Goal: Task Accomplishment & Management: Use online tool/utility

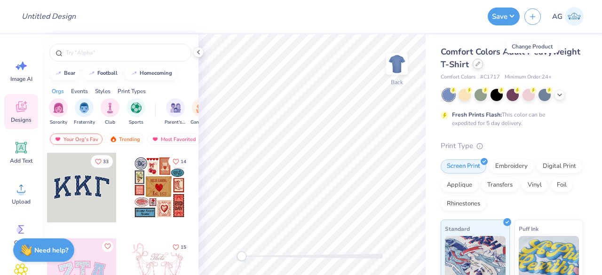
click at [480, 65] on icon at bounding box center [478, 64] width 5 height 5
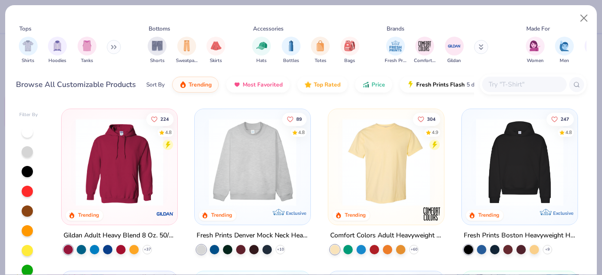
click at [500, 81] on input "text" at bounding box center [524, 84] width 72 height 11
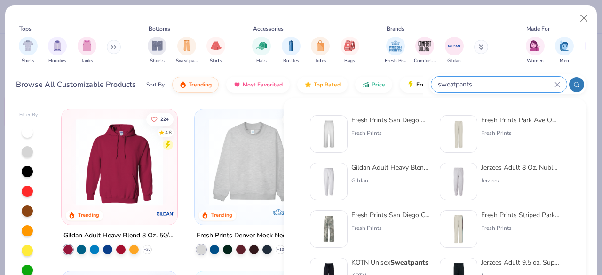
type input "sweatpants"
click at [371, 172] on div "Gildan Adult Heavy Blend Adult 8 Oz. 50/50 Sweatpants" at bounding box center [390, 168] width 79 height 10
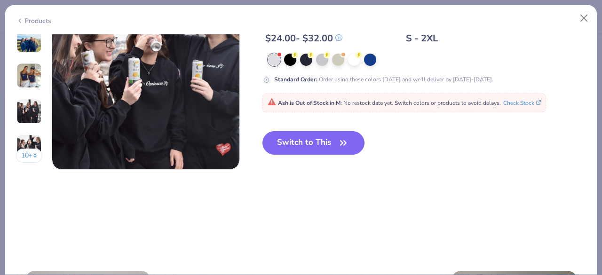
scroll to position [1176, 0]
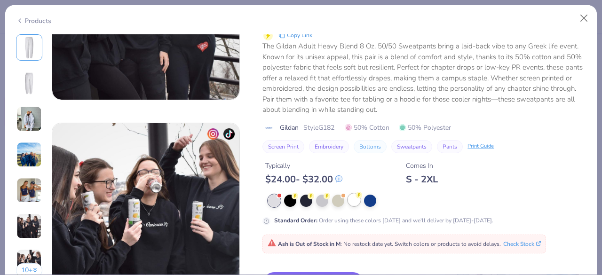
click at [353, 196] on div at bounding box center [354, 200] width 12 height 12
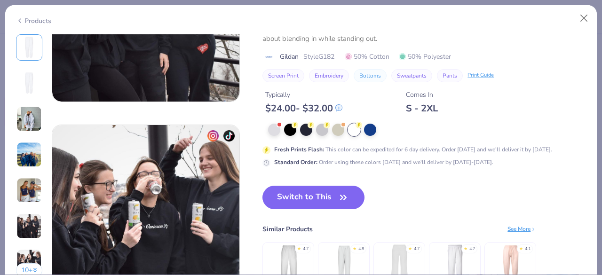
scroll to position [1223, 0]
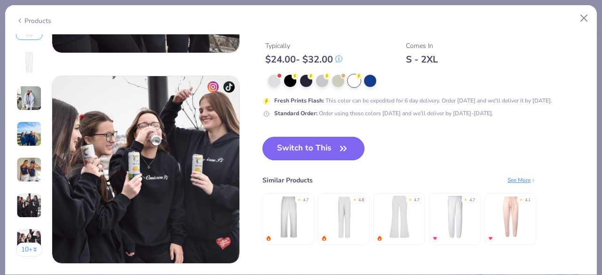
click at [292, 155] on button "Switch to This" at bounding box center [314, 149] width 102 height 24
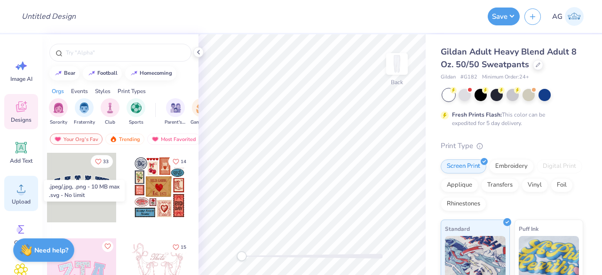
click at [12, 198] on div "Upload" at bounding box center [21, 193] width 34 height 35
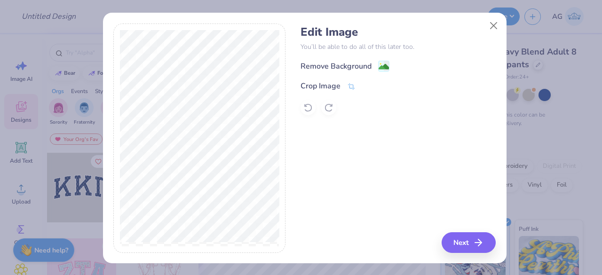
click at [340, 70] on div "Remove Background" at bounding box center [336, 66] width 71 height 11
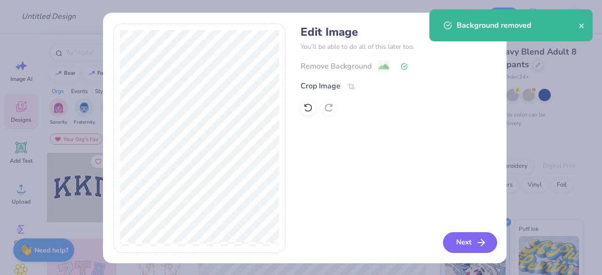
click at [462, 244] on button "Next" at bounding box center [470, 242] width 54 height 21
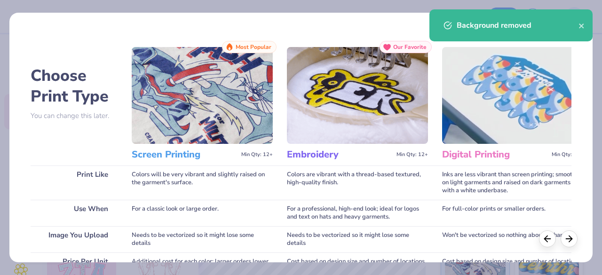
scroll to position [193, 0]
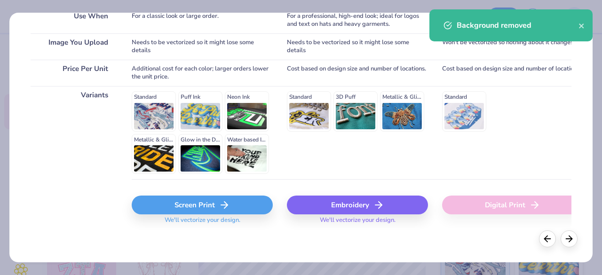
click at [188, 197] on div "Screen Print" at bounding box center [202, 205] width 141 height 19
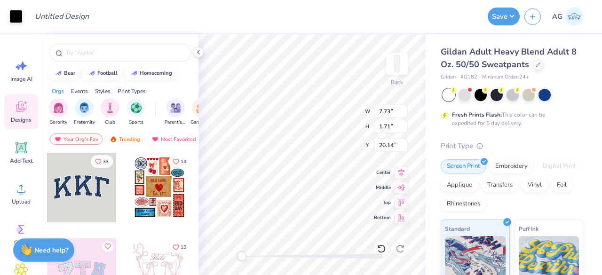
type input "6.31"
type input "1.40"
type input "0.50"
click at [337, 120] on div "Back W 6.31 6.31 " H 1.40 1.40 " Y 0.50 0.50 " Center Middle Top Bottom" at bounding box center [312, 154] width 227 height 241
click at [332, 108] on div "Back W 6.31 6.31 " H 1.40 1.40 " Y 1.49 1.49 " Center Middle Top Bottom" at bounding box center [312, 154] width 227 height 241
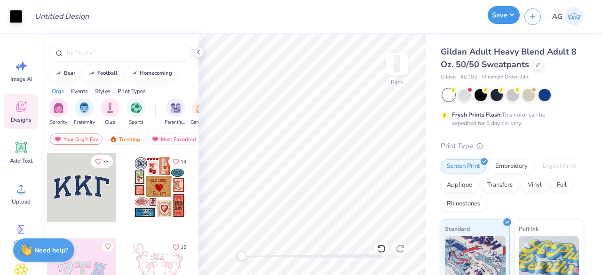
click at [514, 11] on button "Save" at bounding box center [504, 15] width 32 height 18
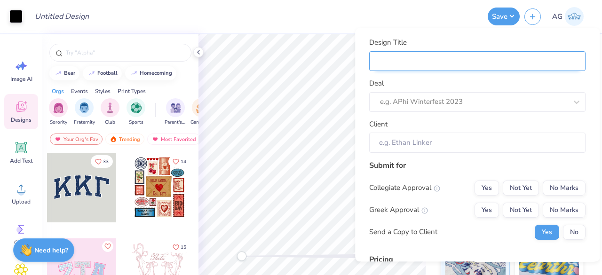
click at [463, 52] on input "Design Title" at bounding box center [477, 61] width 216 height 20
type input "S"
type input "Sw"
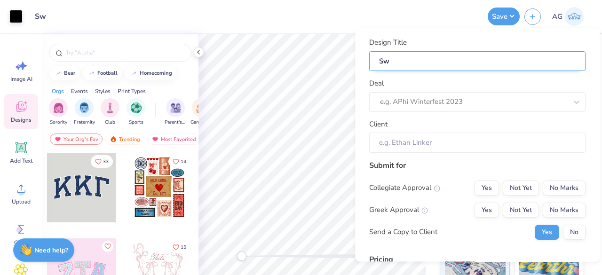
type input "Swe"
type input "Swea"
type input "Sweat"
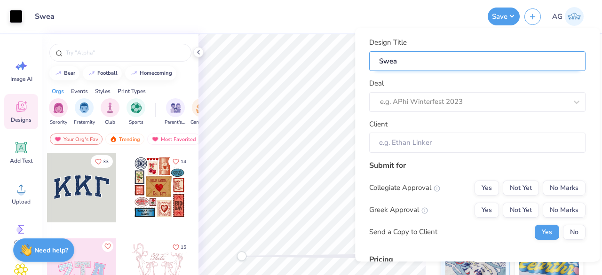
type input "Sweat"
type input "Sweatp"
type input "Sweatpa"
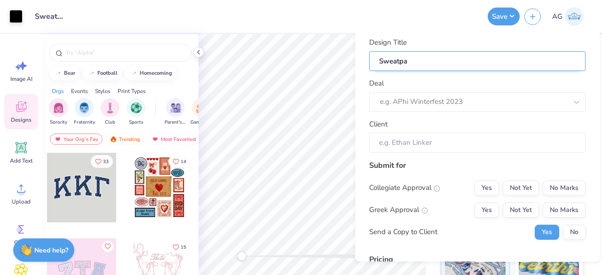
type input "Sweatpan"
type input "Sweatpant"
type input "Sweatpants"
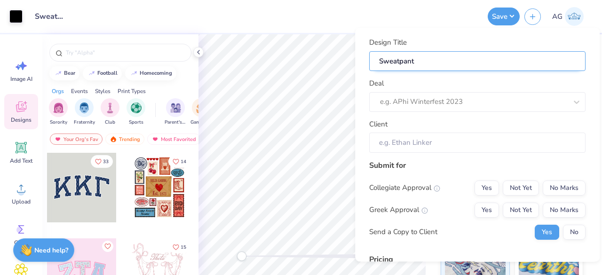
type input "Sweatpants"
type input "Sweatpants for Dayspring Academy"
type input "Sweatpants for Dayspring Academ"
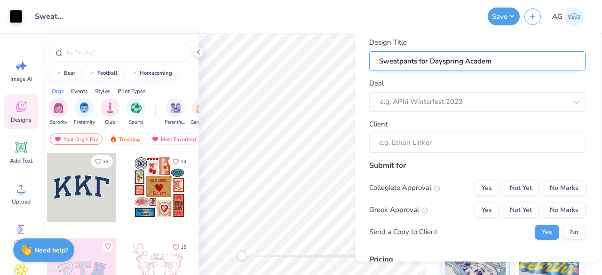
type input "Sweatpants for Dayspring Acade"
type input "Sweatpants for Dayspring Acad"
type input "Sweatpants for Dayspring Aca"
type input "Sweatpants for Dayspring A"
type input "Sweatpants for Dayspring"
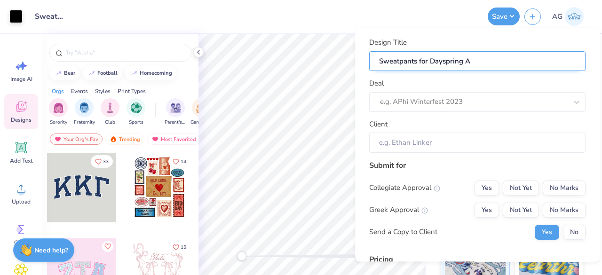
type input "Sweatpants for Dayspring"
click at [414, 61] on input "Sweatpants for Dayspring" at bounding box center [477, 61] width 216 height 20
click at [416, 62] on input "Sweatpants for Dayspring" at bounding box center [477, 61] width 216 height 20
type input "Sweatpant for Dayspring"
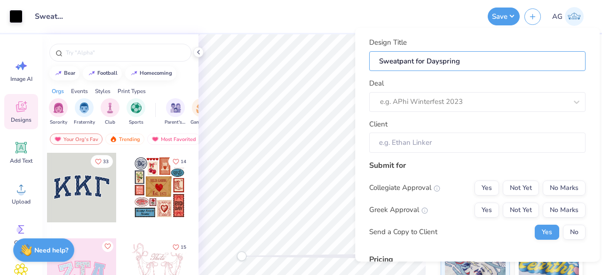
type input "Sweatpan for Dayspring"
type input "Sweatpa for Dayspring"
type input "Sweatp for Dayspring"
type input "Sweat for Dayspring"
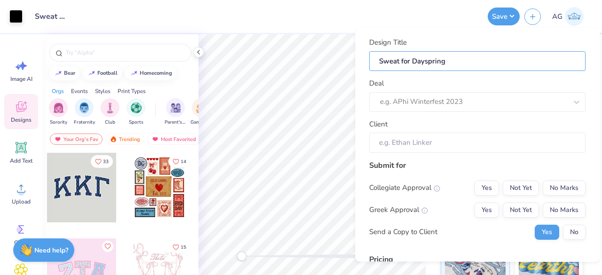
type input "Swea for Dayspring"
type input "Swe for Dayspring"
type input "Sw for Dayspring"
type input "S for Dayspring"
type input "for Dayspring"
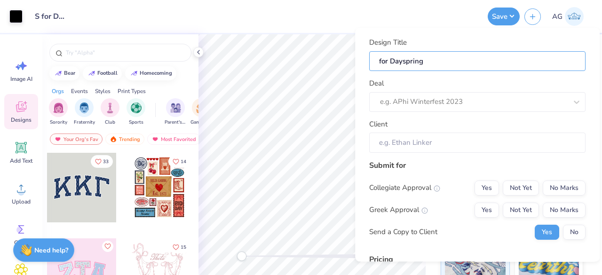
type input "for Dayspring"
type input "for Daysprin"
type input "for Dayspri"
type input "for Daysp"
type input "for Days"
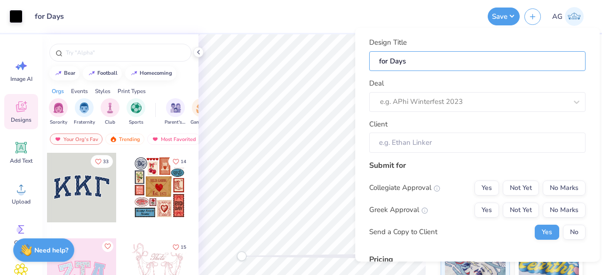
type input "for Day"
type input "for Da"
type input "for D"
type input "for"
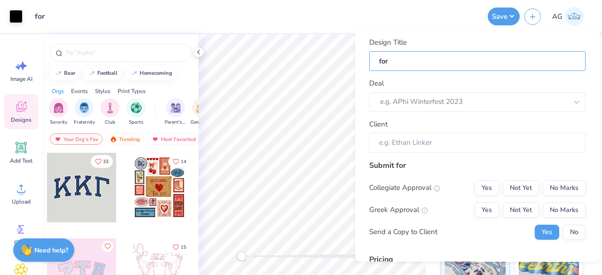
type input "for"
type input "fo"
type input "f"
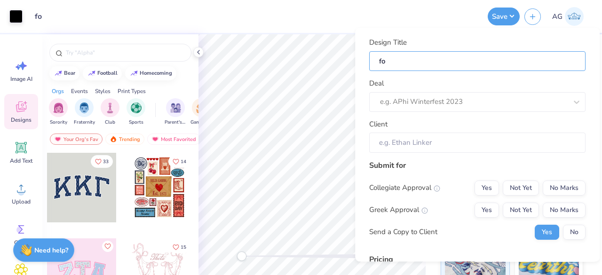
type input "f"
type input "B"
type input "Bo"
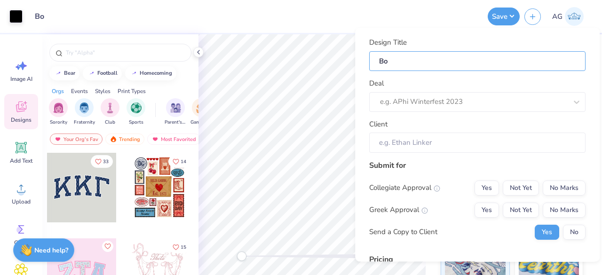
type input "Bot"
type input "Bott"
type input "Botto"
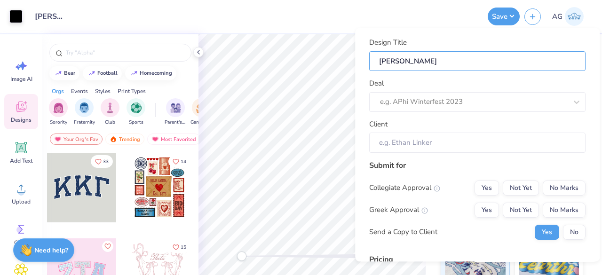
type input "Botto"
type input "Bottom"
type input "Bottoms"
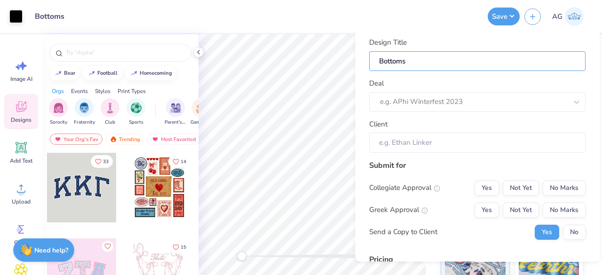
type input "Bottoms"
type input "Bottoms f"
type input "Bottoms fo"
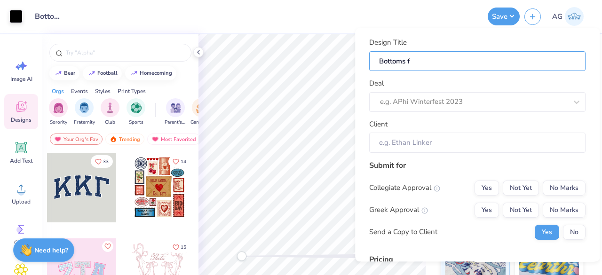
type input "Bottoms fo"
type input "Bottoms for"
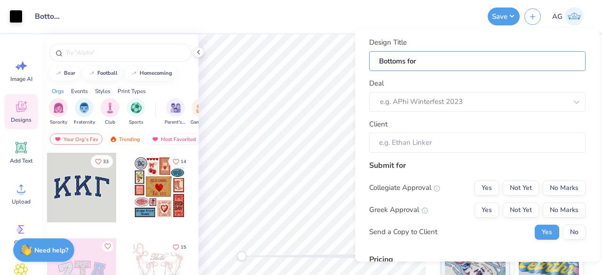
type input "Bottoms for D"
type input "Bottoms for Da"
type input "Bottoms for Day"
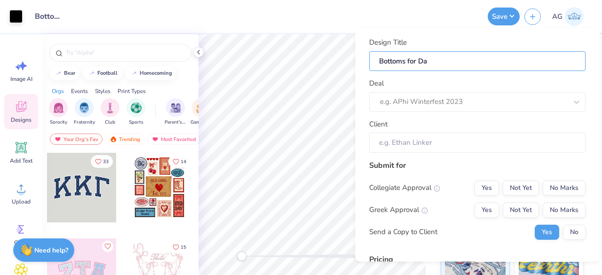
type input "Bottoms for Day"
type input "Bottoms for Days"
type input "Bottoms for Daysp"
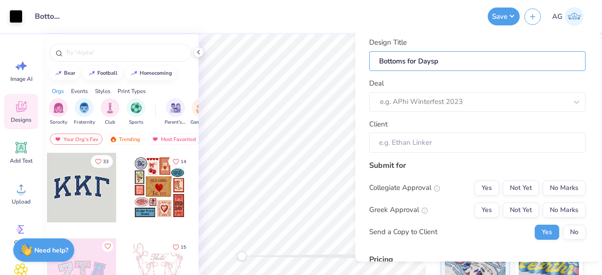
type input "Bottoms for Dayspr"
type input "Bottoms for Dayspri"
type input "Bottoms for Daysprin"
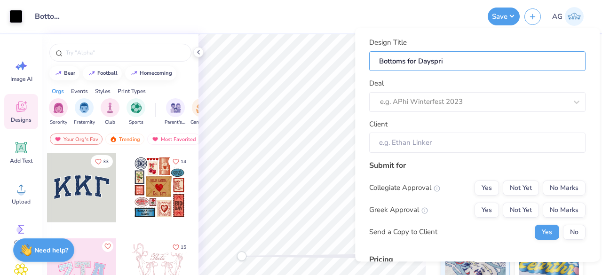
type input "Bottoms for Daysprin"
type input "Bottoms for Dayspring"
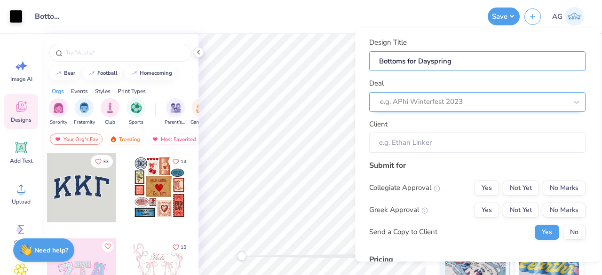
type input "Bottoms for Dayspring"
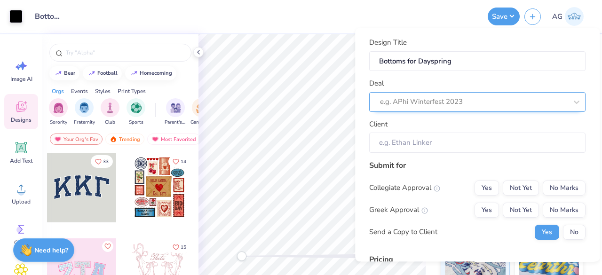
click at [420, 108] on div "e.g. APhi Winterfest 2023" at bounding box center [473, 102] width 189 height 15
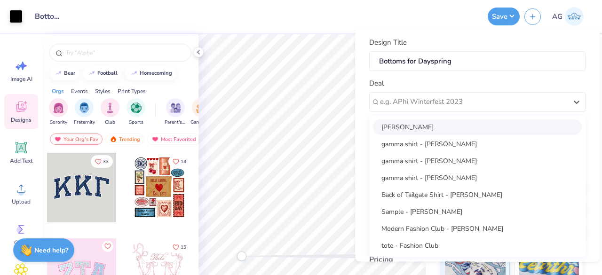
click at [418, 123] on div "Kaetlin Davis" at bounding box center [477, 127] width 209 height 16
type input "Kaetlin Davis"
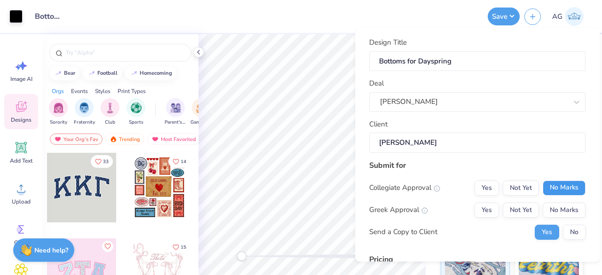
click at [561, 189] on button "No Marks" at bounding box center [564, 188] width 43 height 15
click at [566, 207] on button "No Marks" at bounding box center [564, 210] width 43 height 15
click at [565, 237] on button "No" at bounding box center [574, 232] width 23 height 15
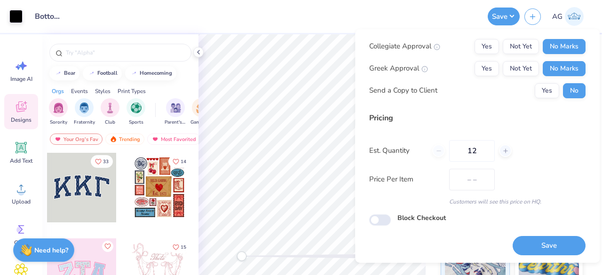
scroll to position [143, 0]
click at [540, 250] on button "Save" at bounding box center [549, 245] width 73 height 19
type input "$33.68"
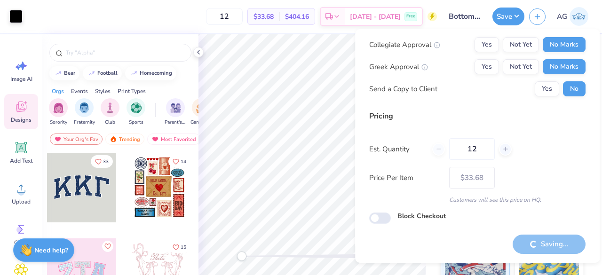
scroll to position [22, 0]
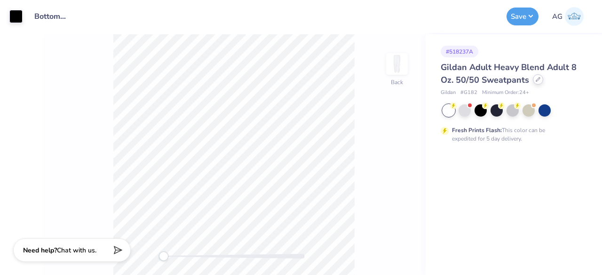
click at [536, 80] on icon at bounding box center [538, 79] width 5 height 5
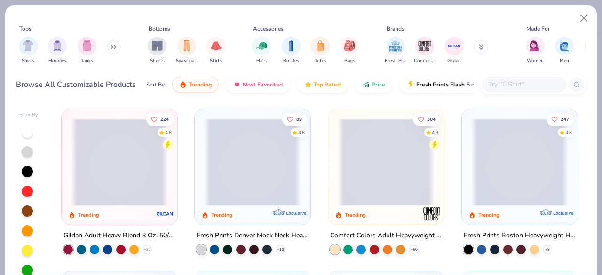
click at [507, 80] on input "text" at bounding box center [524, 84] width 72 height 11
paste input "Fresh Prints Madison Shorts"
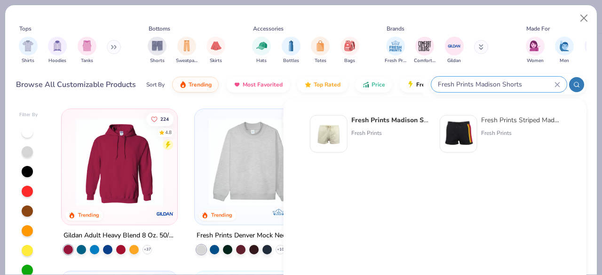
type input "Fresh Prints Madison Shorts"
click at [347, 128] on div at bounding box center [329, 134] width 38 height 38
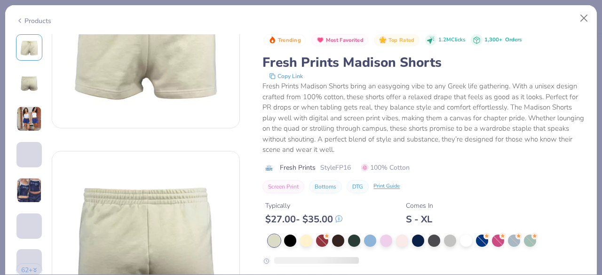
scroll to position [235, 0]
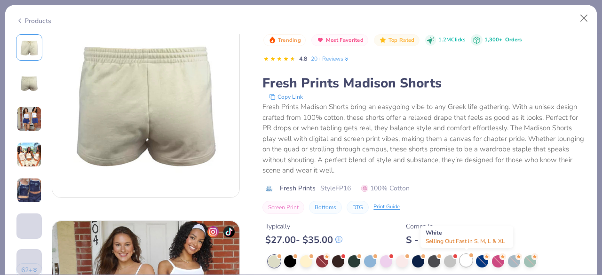
click at [464, 255] on div at bounding box center [466, 261] width 12 height 12
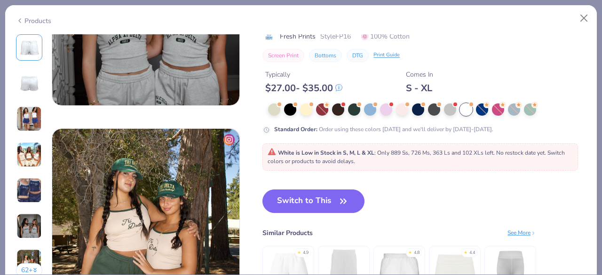
scroll to position [1223, 0]
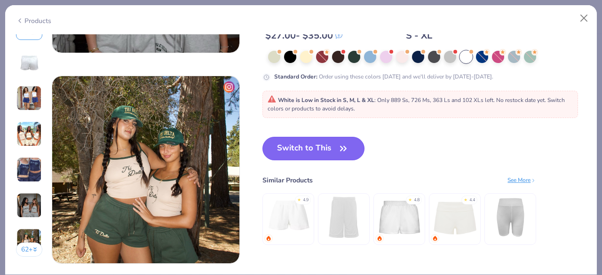
click at [326, 148] on button "Switch to This" at bounding box center [314, 149] width 102 height 24
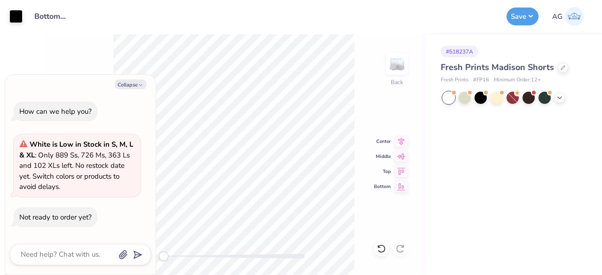
type textarea "x"
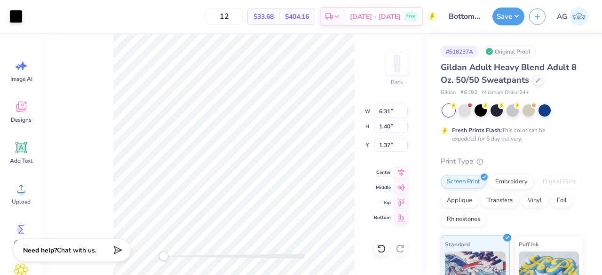
type input "4.83"
type input "1.07"
type input "1.56"
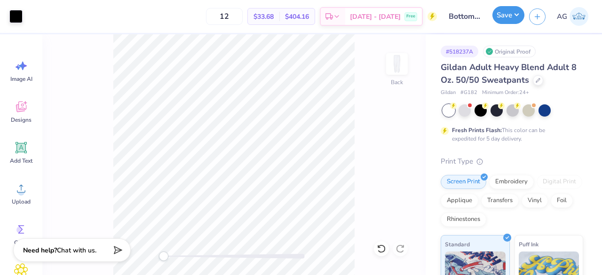
click at [512, 13] on button "Save" at bounding box center [509, 15] width 32 height 18
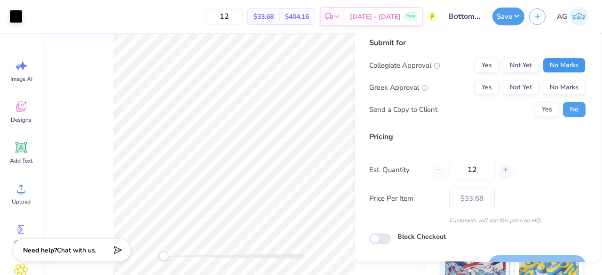
click at [543, 66] on button "No Marks" at bounding box center [564, 65] width 43 height 15
drag, startPoint x: 546, startPoint y: 80, endPoint x: 551, endPoint y: 99, distance: 20.6
click at [551, 90] on button "No Marks" at bounding box center [564, 87] width 43 height 15
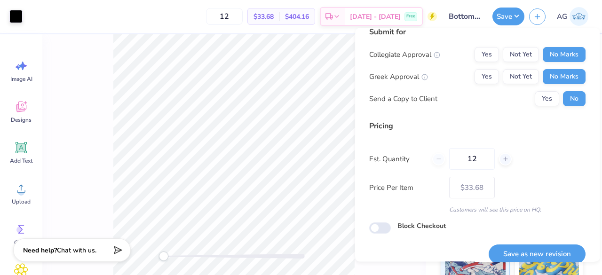
scroll to position [22, 0]
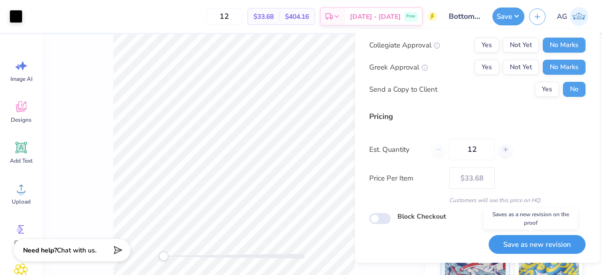
click at [534, 246] on button "Save as new revision" at bounding box center [537, 244] width 97 height 19
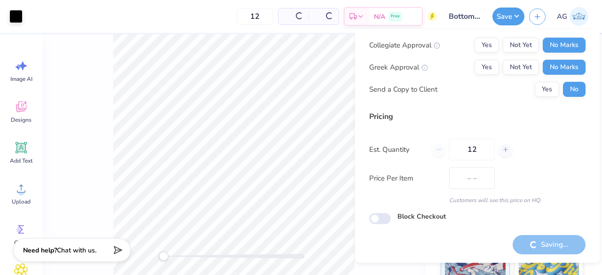
type input "$33.68"
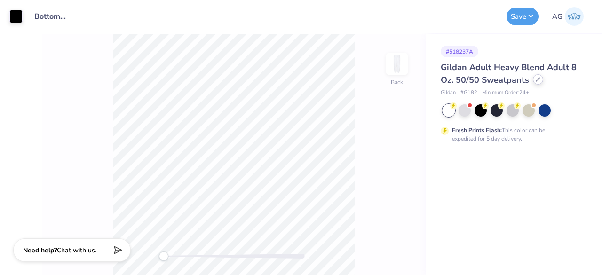
click at [537, 80] on icon at bounding box center [538, 79] width 5 height 5
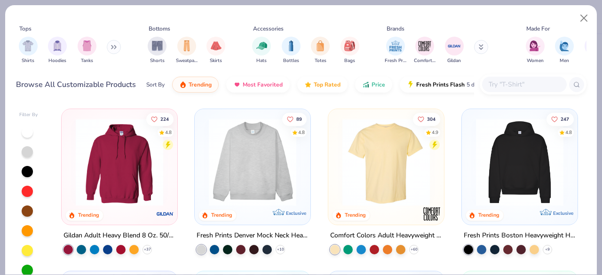
click at [518, 83] on input "text" at bounding box center [524, 84] width 72 height 11
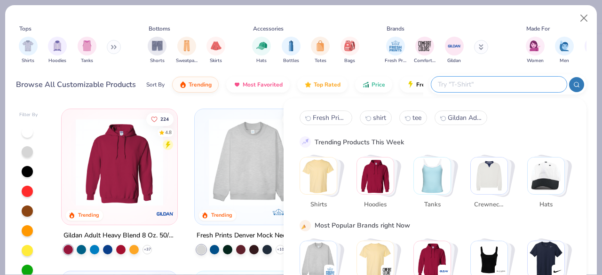
paste input "Fresh Prints Madison Shorts"
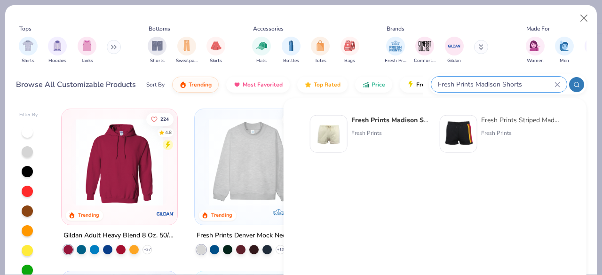
type input "Fresh Prints Madison Shorts"
click at [368, 117] on strong "Fresh Prints Madison Shorts" at bounding box center [395, 120] width 89 height 9
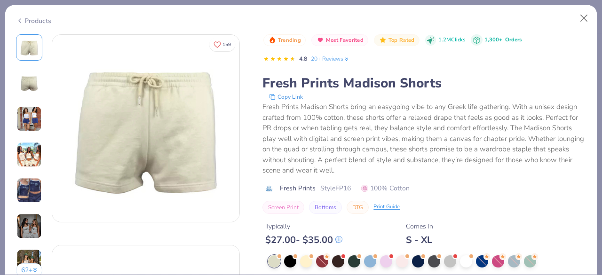
scroll to position [94, 0]
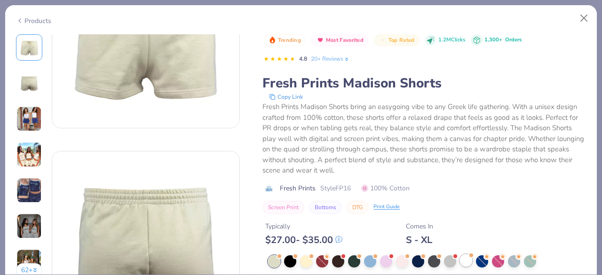
click at [465, 261] on div at bounding box center [466, 261] width 12 height 12
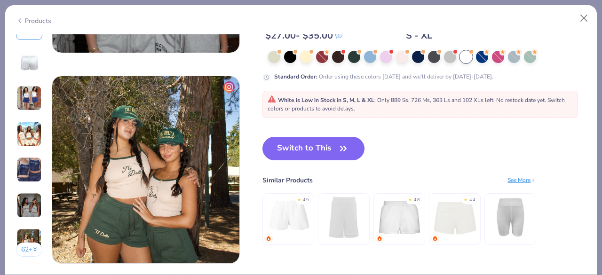
scroll to position [1129, 0]
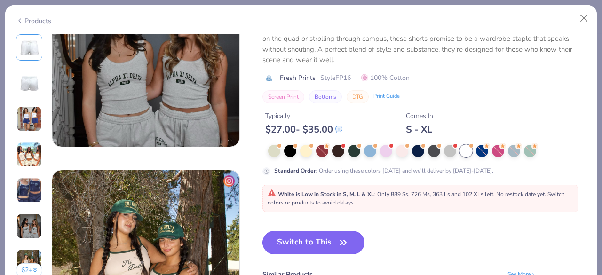
click at [324, 247] on button "Switch to This" at bounding box center [314, 243] width 102 height 24
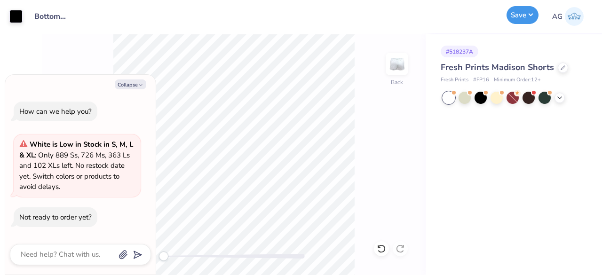
click at [532, 19] on button "Save" at bounding box center [523, 15] width 32 height 18
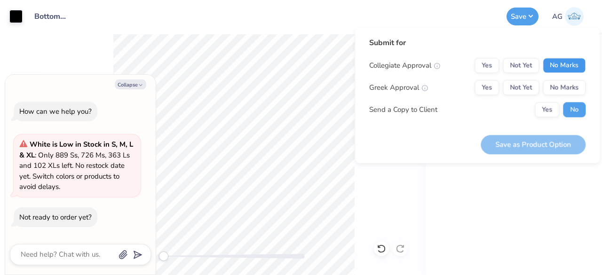
click at [566, 61] on button "No Marks" at bounding box center [564, 65] width 43 height 15
click at [564, 88] on button "No Marks" at bounding box center [564, 87] width 43 height 15
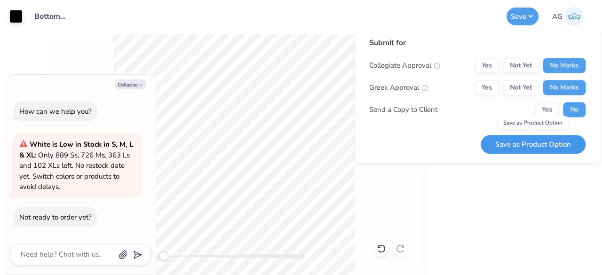
click at [524, 143] on button "Save as Product Option" at bounding box center [533, 144] width 105 height 19
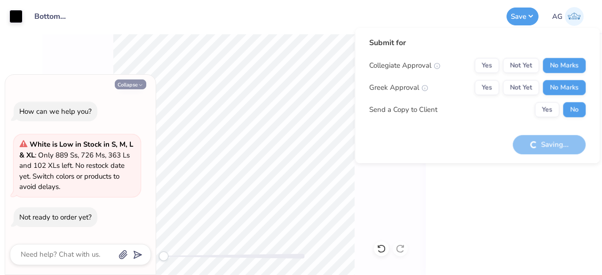
click at [124, 83] on button "Collapse" at bounding box center [131, 85] width 32 height 10
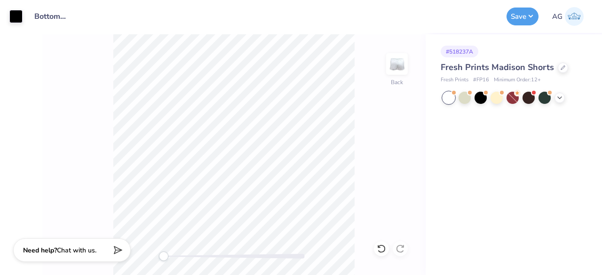
type textarea "x"
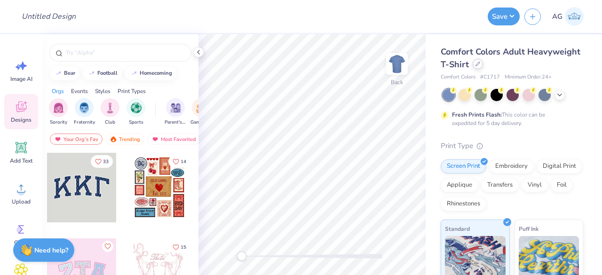
click at [483, 67] on div at bounding box center [478, 64] width 10 height 10
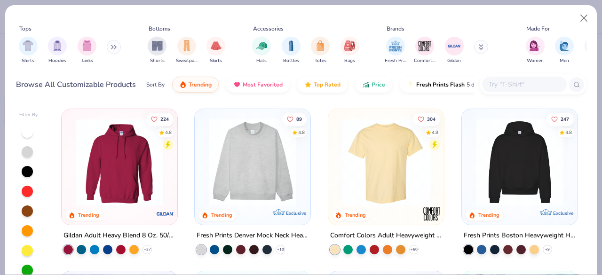
click at [497, 89] on input "text" at bounding box center [524, 84] width 72 height 11
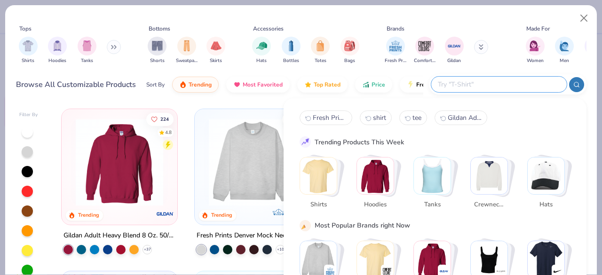
paste input "Comfort Colors Adult Heavyweight T-Shirt"
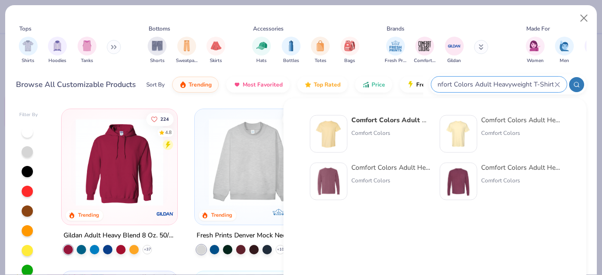
type input "Comfort Colors Adult Heavyweight T-Shirt"
click at [401, 120] on strong "Comfort Colors Adult Heavyweight T-Shirt" at bounding box center [419, 120] width 137 height 9
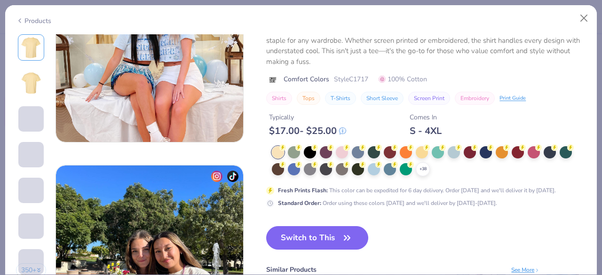
scroll to position [1176, 0]
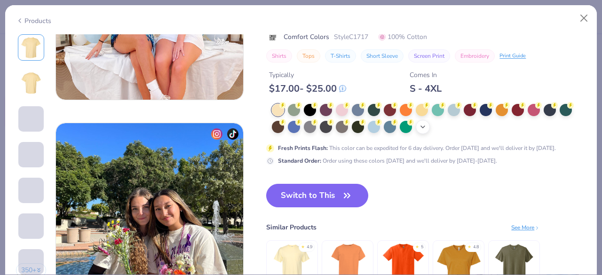
click at [427, 127] on icon at bounding box center [423, 127] width 8 height 8
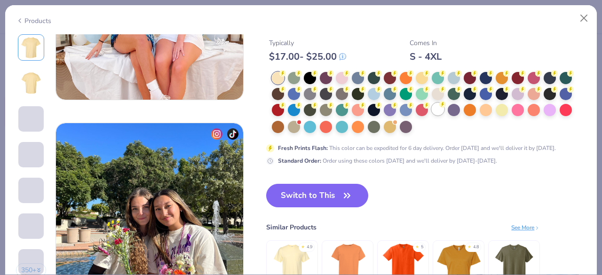
click at [436, 111] on div at bounding box center [438, 109] width 12 height 12
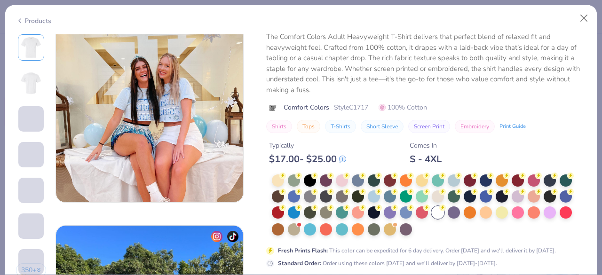
scroll to position [1129, 0]
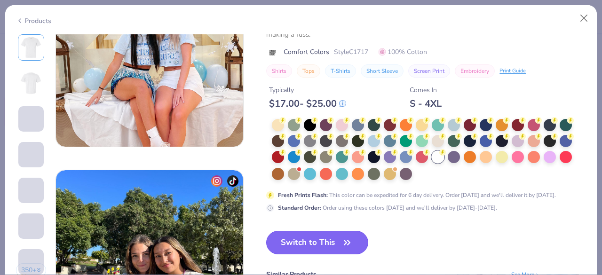
click at [294, 235] on button "Switch to This" at bounding box center [317, 243] width 102 height 24
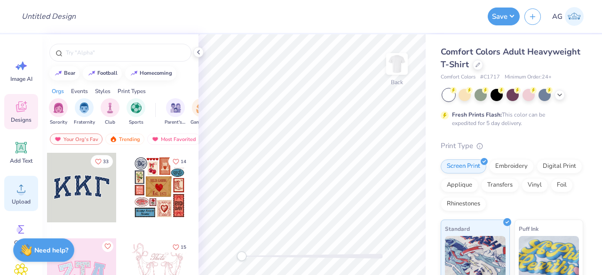
click at [14, 186] on icon at bounding box center [21, 189] width 14 height 14
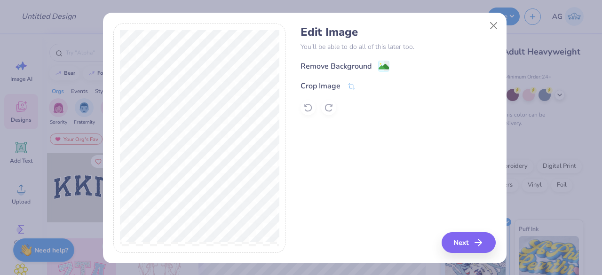
click at [388, 64] on div "Remove Background" at bounding box center [398, 66] width 195 height 12
click at [385, 66] on icon at bounding box center [383, 67] width 11 height 11
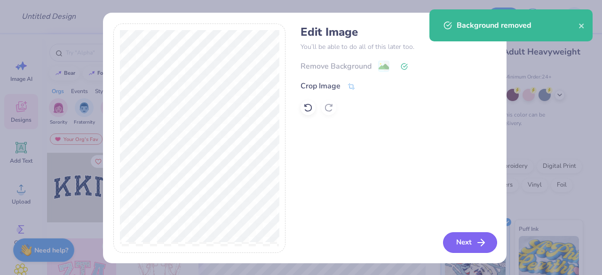
click at [453, 243] on button "Next" at bounding box center [470, 242] width 54 height 21
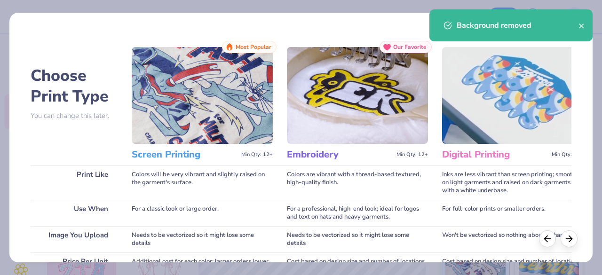
scroll to position [193, 0]
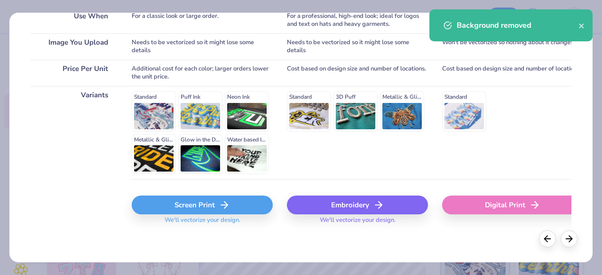
click at [194, 204] on div "Screen Print" at bounding box center [202, 205] width 141 height 19
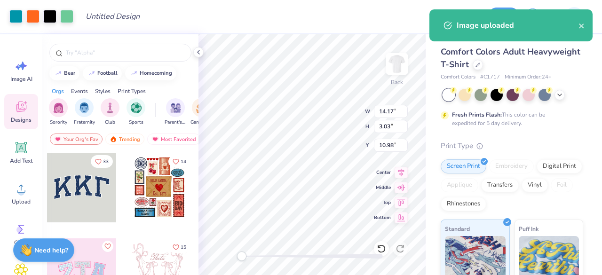
type input "10.71"
type input "2.29"
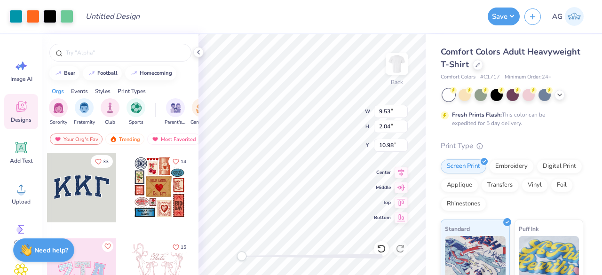
type input "9.53"
type input "2.04"
type input "10.41"
type input "2.23"
type input "3.00"
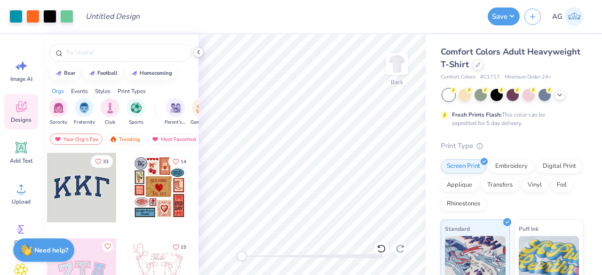
click at [199, 55] on icon at bounding box center [199, 52] width 8 height 8
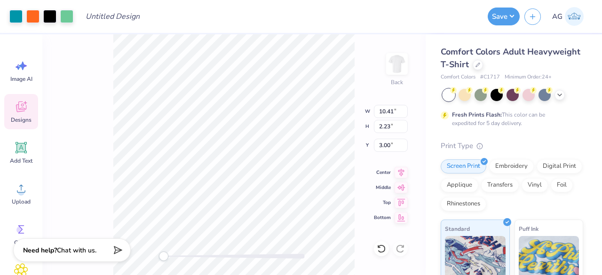
type input "11.01"
type input "2.35"
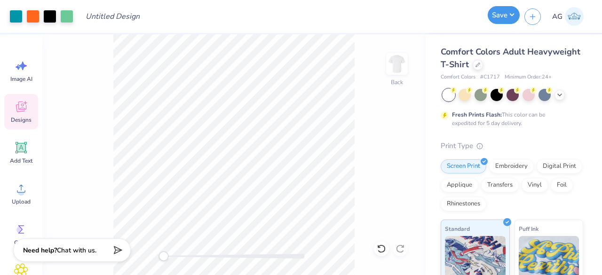
click at [514, 19] on button "Save" at bounding box center [504, 15] width 32 height 18
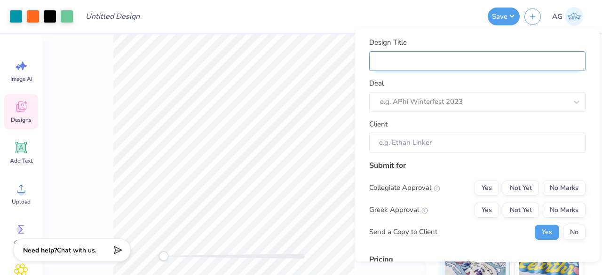
click at [497, 58] on input "Design Title" at bounding box center [477, 61] width 216 height 20
type input "T"
type input "Te"
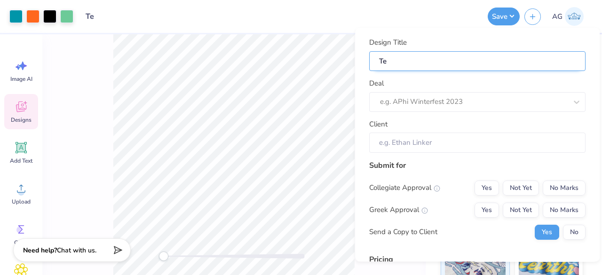
type input "Tee"
type input "Tees"
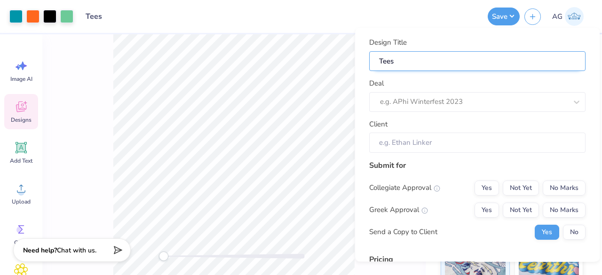
type input "Tees"
type input "Tees f"
type input "Tees fo"
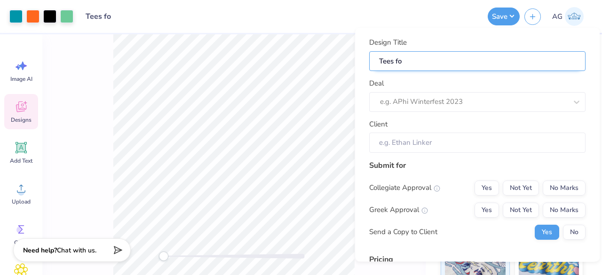
type input "Tees for"
type input "Tees for D"
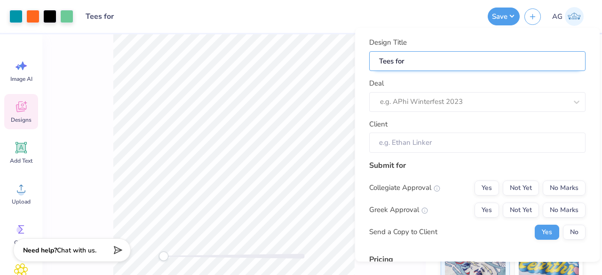
type input "Tees for D"
type input "Tees for Da"
type input "Tees for Day"
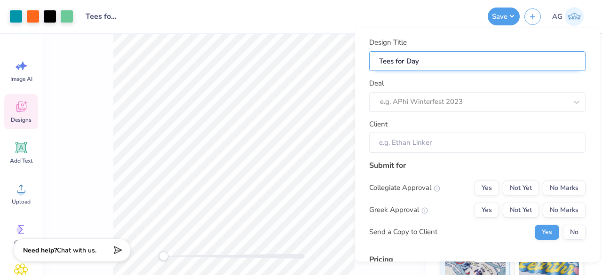
type input "Tees for Days"
type input "Tees for Daysp"
type input "Tees for Dayspr"
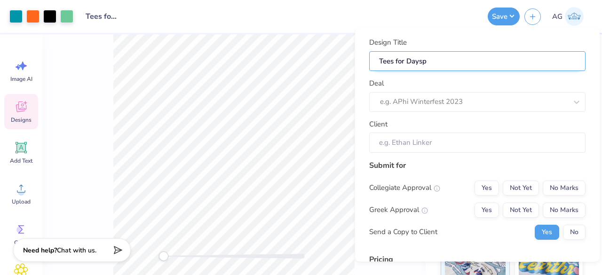
type input "Tees for Dayspr"
type input "Tees for Dayspri"
type input "Tees for Daysprin"
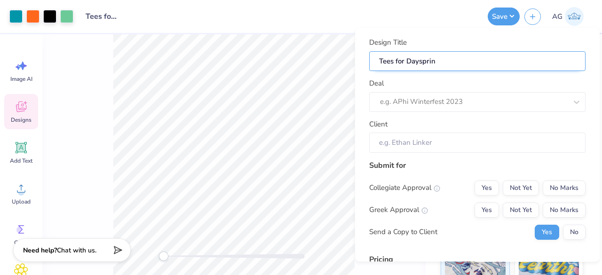
type input "Tees for Dayspring"
type input "Tees for Dayspring -"
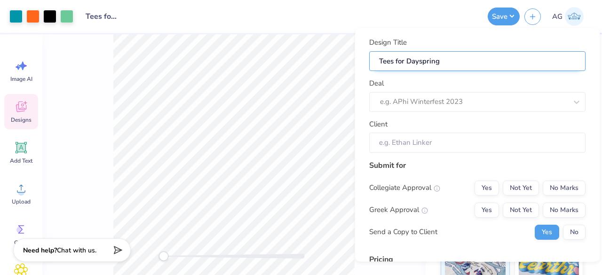
type input "Tees for Dayspring -"
type input "Tees for Dayspring - C"
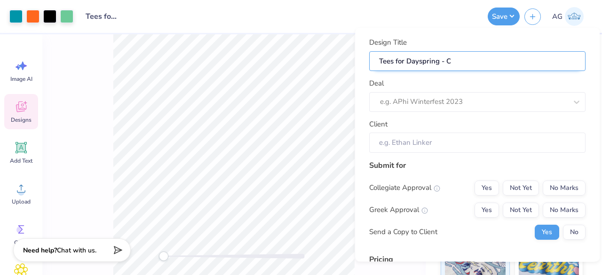
type input "Tees for Dayspring - Co"
type input "Tees for Dayspring - Col"
type input "Tees for Dayspring - Colo"
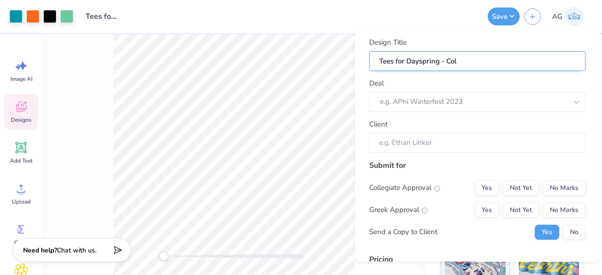
type input "Tees for Dayspring - Colo"
type input "Tees for Dayspring - Color"
type input "Tees for Dayspring - Colore"
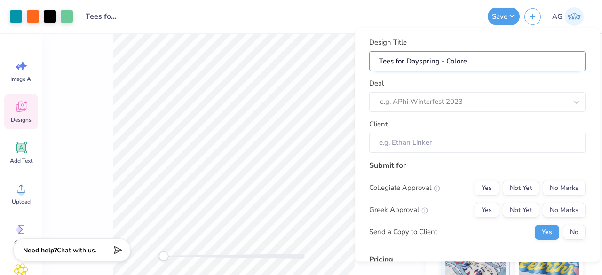
type input "Tees for Dayspring - Colored"
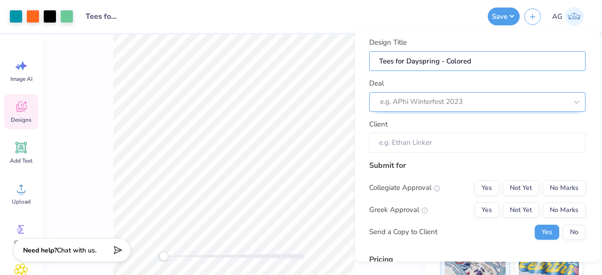
type input "Tees for Dayspring - Colored"
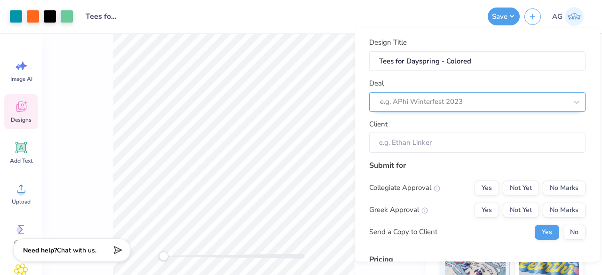
click at [469, 102] on div at bounding box center [473, 102] width 187 height 13
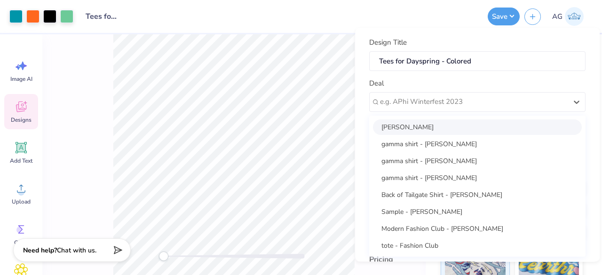
click at [438, 124] on div "[PERSON_NAME]" at bounding box center [477, 127] width 209 height 16
type input "[PERSON_NAME]"
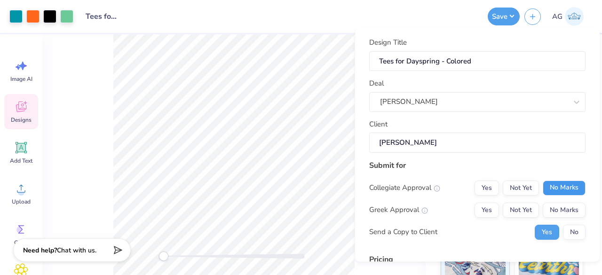
click at [551, 186] on button "No Marks" at bounding box center [564, 188] width 43 height 15
click at [553, 215] on button "No Marks" at bounding box center [564, 210] width 43 height 15
click at [566, 226] on button "No" at bounding box center [574, 232] width 23 height 15
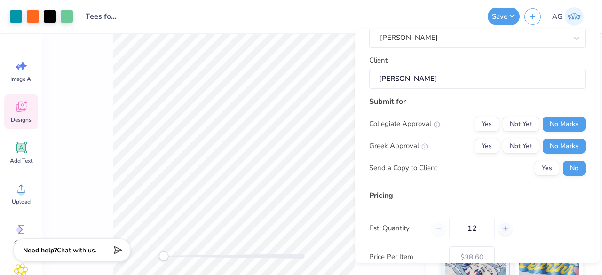
scroll to position [143, 0]
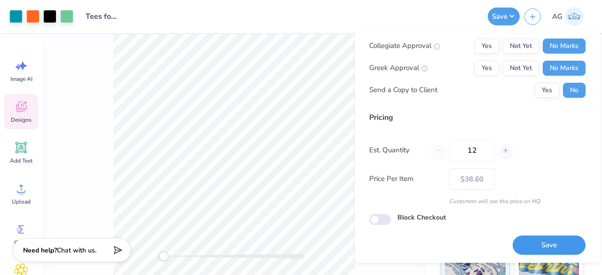
click at [531, 236] on button "Save" at bounding box center [549, 245] width 73 height 19
type input "$38.60"
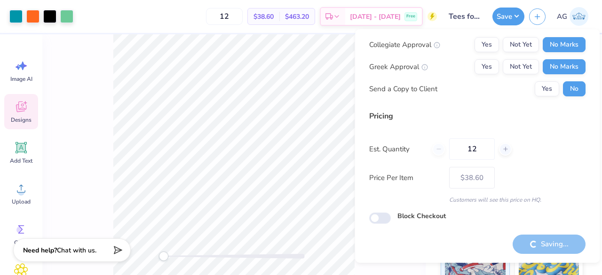
scroll to position [22, 0]
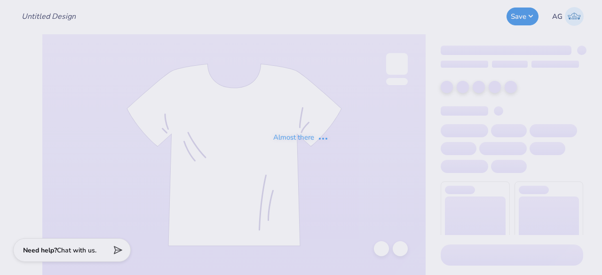
type input "Tees for Dayspring - Colored"
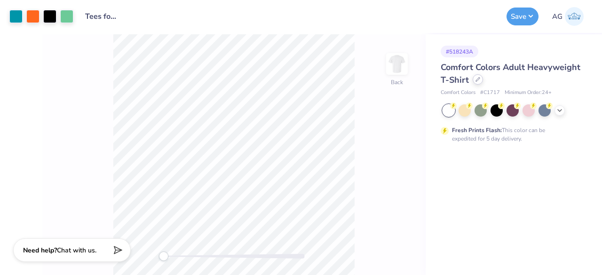
click at [478, 81] on div at bounding box center [478, 79] width 10 height 10
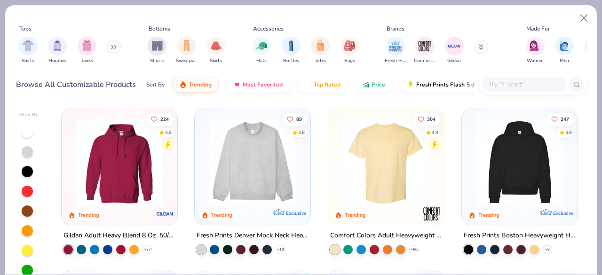
click at [518, 86] on input "text" at bounding box center [524, 84] width 72 height 11
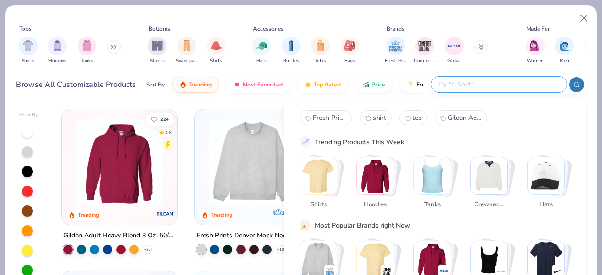
paste input "Comfort Colors Unisex Lightweight Cotton Crewneck Sweatshirt"
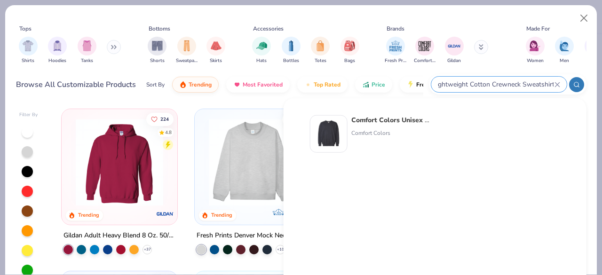
type input "Comfort Colors Unisex Lightweight Cotton Crewneck Sweatshirt"
click at [386, 112] on div "Comfort Colors Unisex Lightweight Cotton Crewneck Sweatshirt Comfort Colors" at bounding box center [435, 135] width 271 height 49
click at [384, 114] on div "Comfort Colors Unisex Lightweight Cotton Crewneck Sweatshirt Comfort Colors" at bounding box center [435, 135] width 271 height 49
click at [376, 119] on strong "Comfort Colors Unisex Lightweight Cotton Crewneck Sweatshirt" at bounding box center [453, 120] width 205 height 9
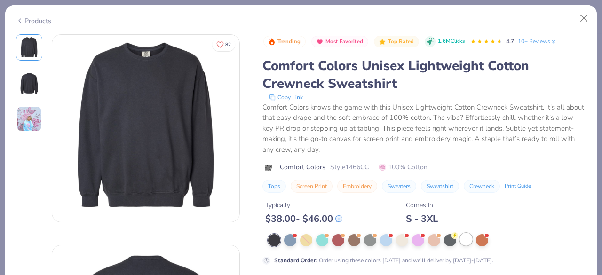
click at [465, 242] on div at bounding box center [466, 239] width 12 height 12
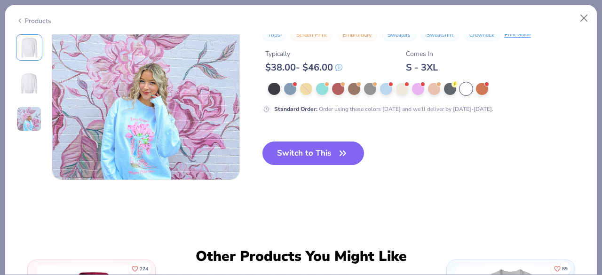
scroll to position [518, 0]
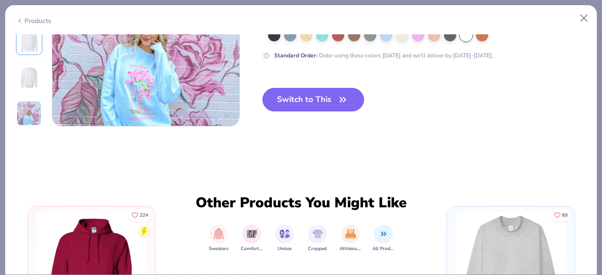
click at [279, 91] on button "Switch to This" at bounding box center [314, 100] width 102 height 24
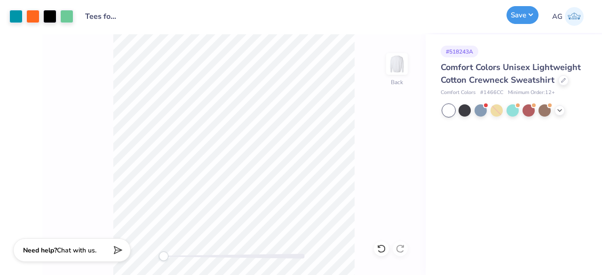
click at [526, 15] on button "Save" at bounding box center [523, 15] width 32 height 18
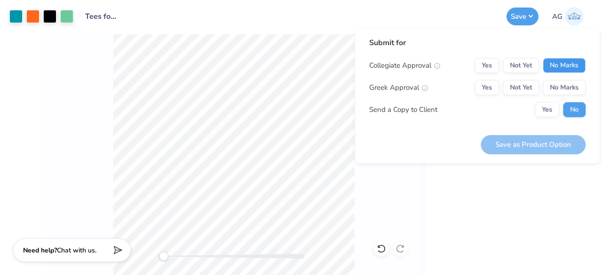
click at [548, 62] on button "No Marks" at bounding box center [564, 65] width 43 height 15
drag, startPoint x: 562, startPoint y: 87, endPoint x: 564, endPoint y: 101, distance: 13.8
click at [562, 87] on button "No Marks" at bounding box center [564, 87] width 43 height 15
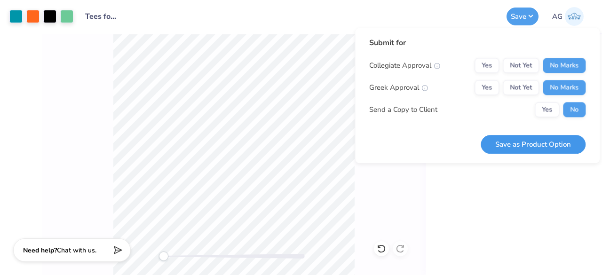
click at [564, 141] on button "Save as Product Option" at bounding box center [533, 144] width 105 height 19
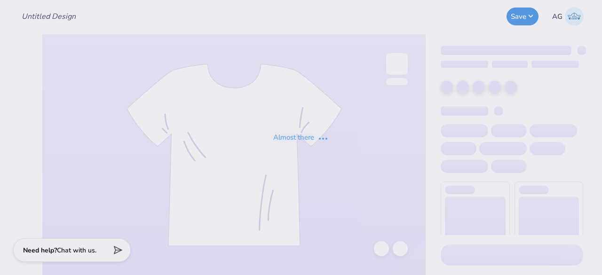
type input "Tees for Dayspring - Colored"
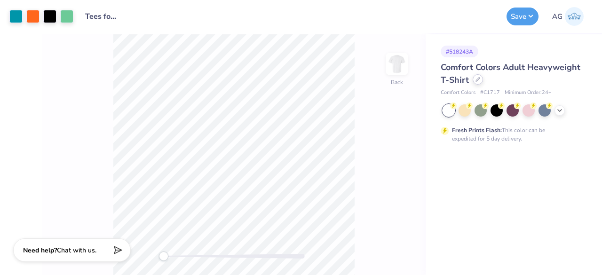
click at [478, 82] on div at bounding box center [478, 79] width 10 height 10
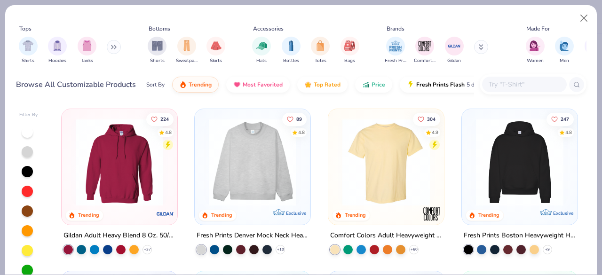
click at [507, 80] on input "text" at bounding box center [524, 84] width 72 height 11
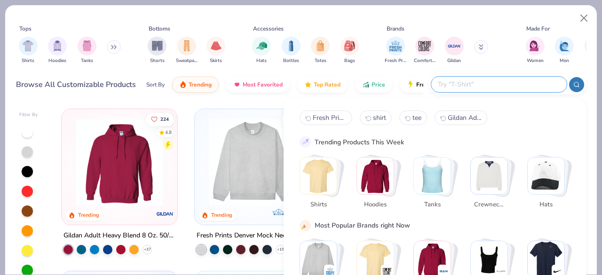
paste input "Comfort Colors [DEMOGRAPHIC_DATA]' Heavyweight Cropped T-Shirt"
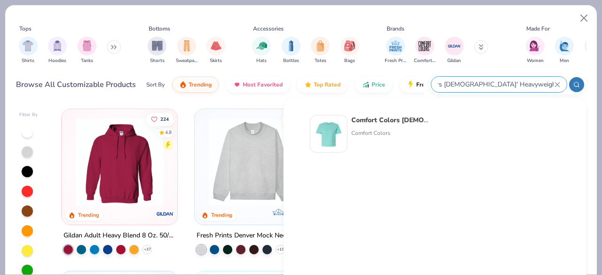
type input "Comfort Colors [DEMOGRAPHIC_DATA]' Heavyweight Cropped T-Shirt"
click at [385, 123] on strong "Comfort Colors [DEMOGRAPHIC_DATA]' Heavyweight Cropped T-Shirt" at bounding box center [464, 120] width 227 height 9
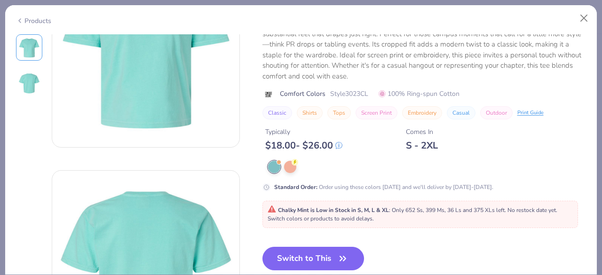
scroll to position [94, 0]
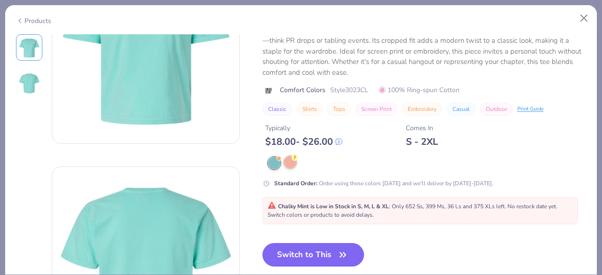
click at [290, 163] on div at bounding box center [290, 162] width 12 height 12
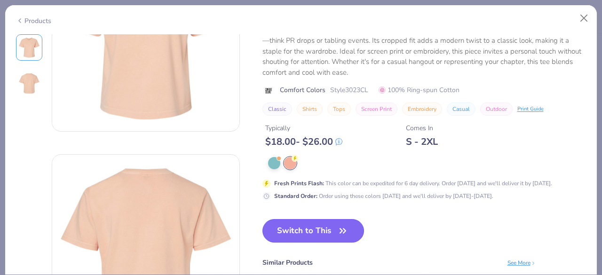
click at [308, 229] on button "Switch to This" at bounding box center [314, 231] width 102 height 24
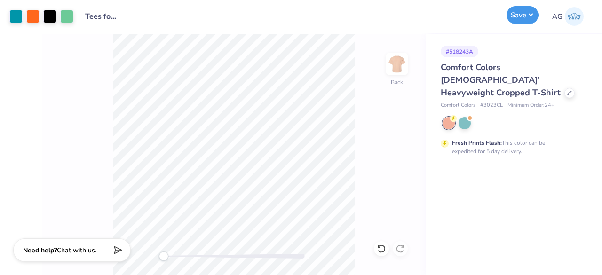
click at [521, 22] on button "Save" at bounding box center [523, 15] width 32 height 18
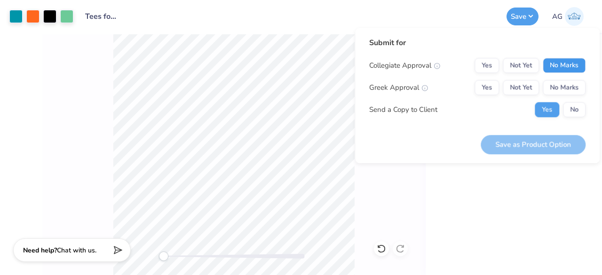
click at [551, 66] on button "No Marks" at bounding box center [564, 65] width 43 height 15
click at [556, 84] on button "No Marks" at bounding box center [564, 87] width 43 height 15
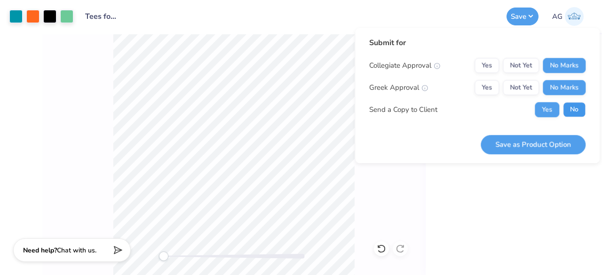
click at [567, 104] on button "No" at bounding box center [574, 109] width 23 height 15
click at [544, 148] on button "Save as Product Option" at bounding box center [533, 144] width 105 height 19
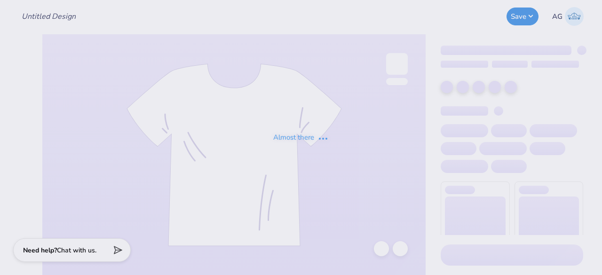
type input "Tees for Dayspring - Colored"
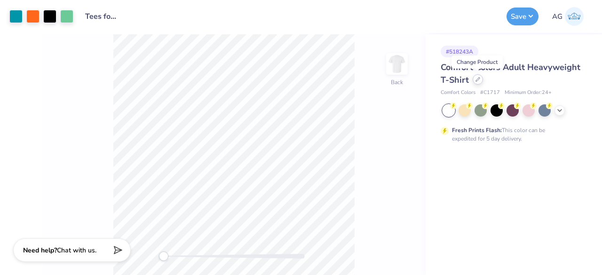
click at [481, 81] on div at bounding box center [478, 79] width 10 height 10
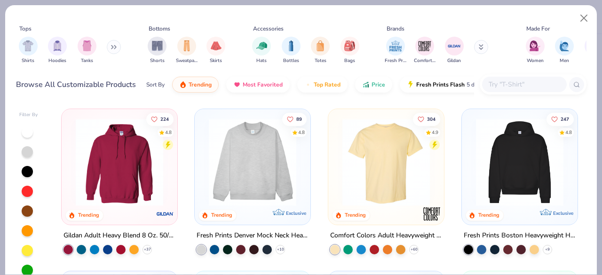
click at [504, 84] on input "text" at bounding box center [524, 84] width 72 height 11
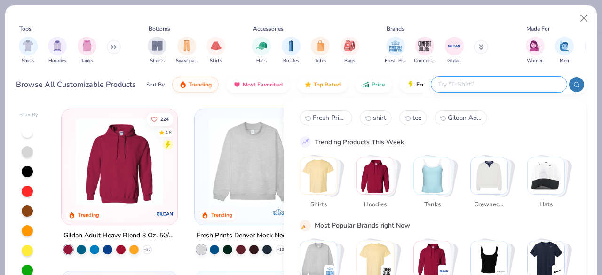
paste input "Next Level Ladies' Ideal Racerback Tank"
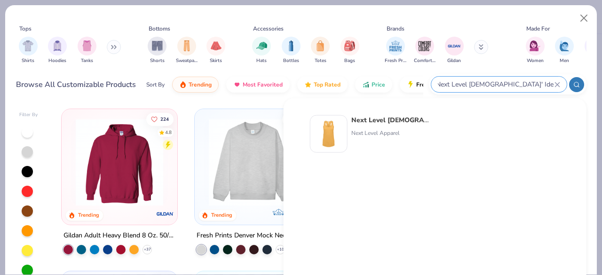
type input "Next Level Ladies' Ideal Racerback Tank"
click at [348, 127] on div "Next Level Ladies' Ideal Racerback Tank Next Level Apparel" at bounding box center [370, 134] width 120 height 38
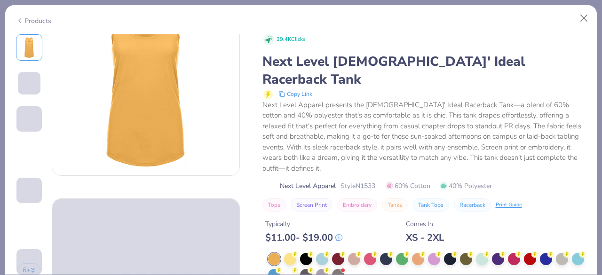
scroll to position [47, 0]
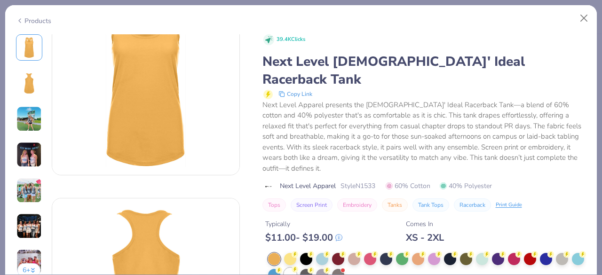
click at [296, 268] on div at bounding box center [290, 274] width 12 height 12
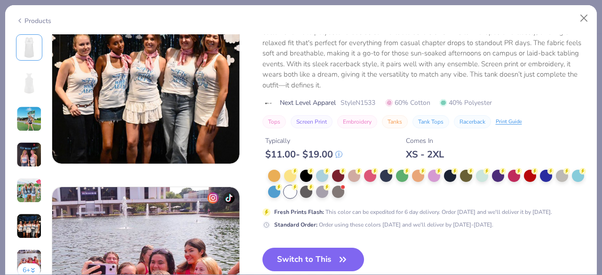
scroll to position [1176, 0]
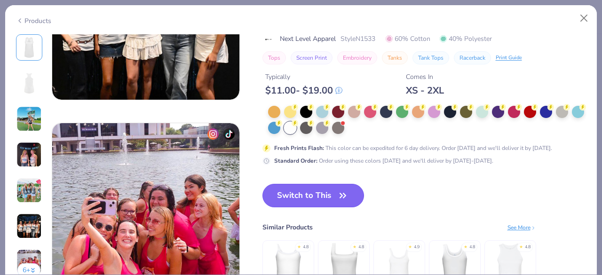
click at [351, 196] on button "Switch to This" at bounding box center [314, 196] width 102 height 24
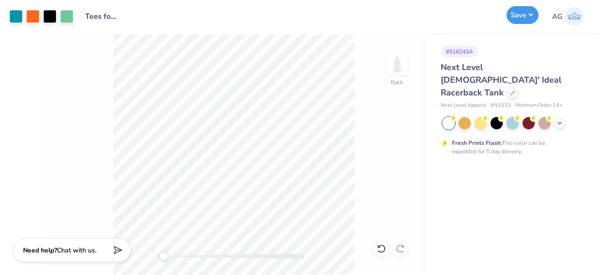
click at [517, 16] on button "Save" at bounding box center [523, 15] width 32 height 18
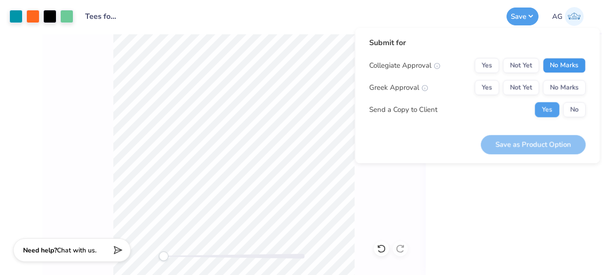
click at [557, 65] on button "No Marks" at bounding box center [564, 65] width 43 height 15
click at [558, 79] on div "Collegiate Approval Yes Not Yet No Marks Greek Approval Yes Not Yet No Marks Se…" at bounding box center [477, 87] width 216 height 59
click at [558, 83] on button "No Marks" at bounding box center [564, 87] width 43 height 15
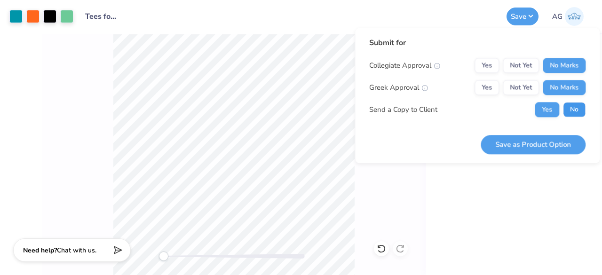
click at [568, 108] on button "No" at bounding box center [574, 109] width 23 height 15
click at [547, 142] on button "Save as Product Option" at bounding box center [533, 144] width 105 height 19
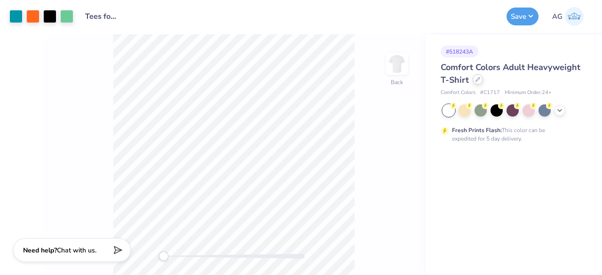
click at [477, 83] on div at bounding box center [478, 79] width 10 height 10
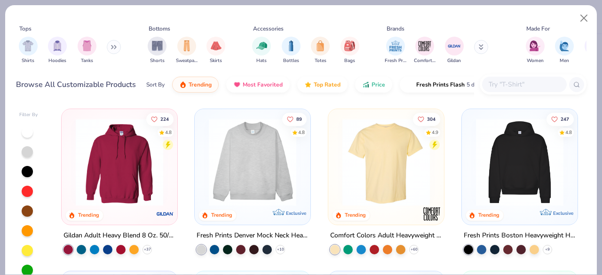
click at [505, 83] on input "text" at bounding box center [524, 84] width 72 height 11
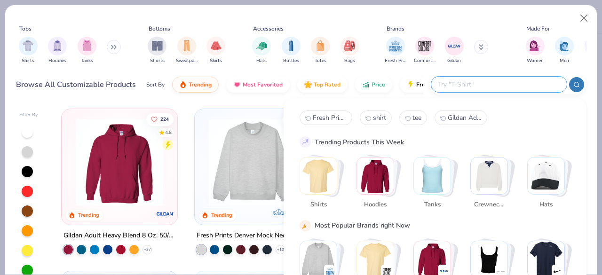
paste input "Gildan Adult Heavy Cotton 5.3 Oz. Tank"
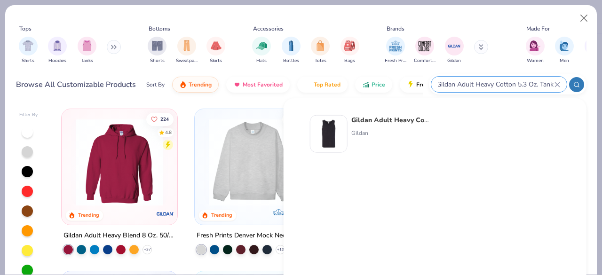
type input "Gildan Adult Heavy Cotton 5.3 Oz. Tank"
click at [400, 120] on strong "Gildan Adult Heavy Cotton 5.3 Oz. Tank" at bounding box center [414, 120] width 126 height 9
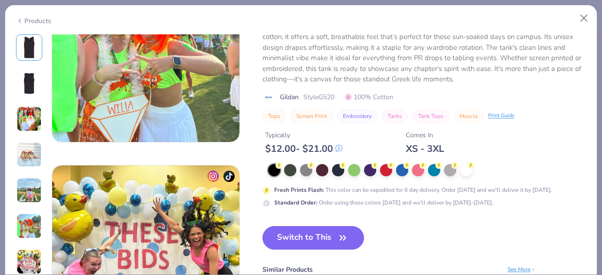
scroll to position [1223, 0]
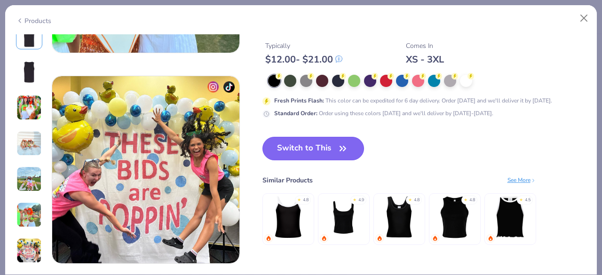
drag, startPoint x: 283, startPoint y: 143, endPoint x: 331, endPoint y: 160, distance: 51.2
click at [283, 143] on button "Switch to This" at bounding box center [314, 149] width 102 height 24
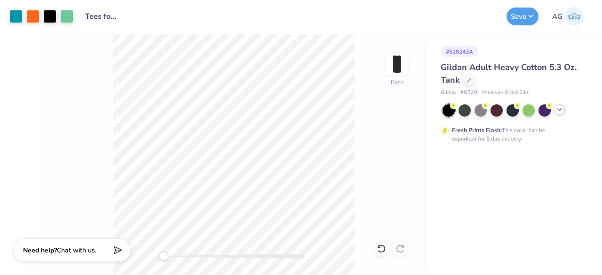
click at [562, 111] on icon at bounding box center [560, 110] width 8 height 8
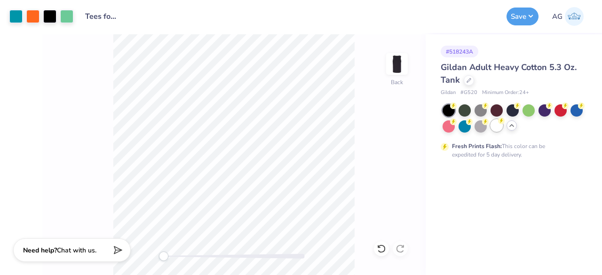
click at [496, 127] on div at bounding box center [497, 125] width 12 height 12
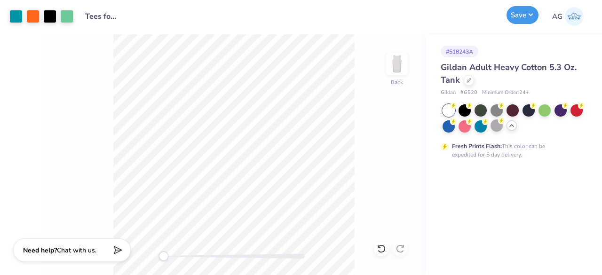
click at [516, 18] on button "Save" at bounding box center [523, 15] width 32 height 18
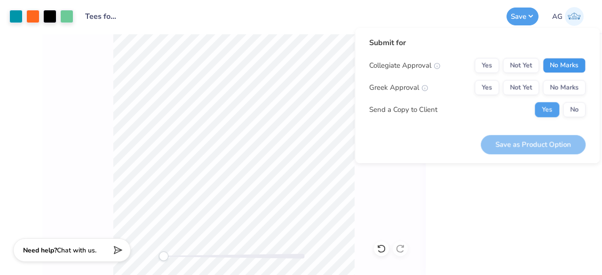
click at [549, 61] on button "No Marks" at bounding box center [564, 65] width 43 height 15
click at [558, 81] on button "No Marks" at bounding box center [564, 87] width 43 height 15
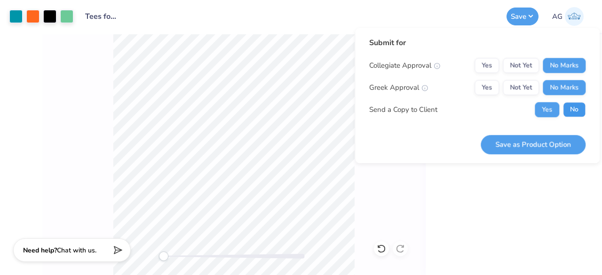
click at [577, 113] on button "No" at bounding box center [574, 109] width 23 height 15
click at [542, 147] on button "Save as Product Option" at bounding box center [533, 144] width 105 height 19
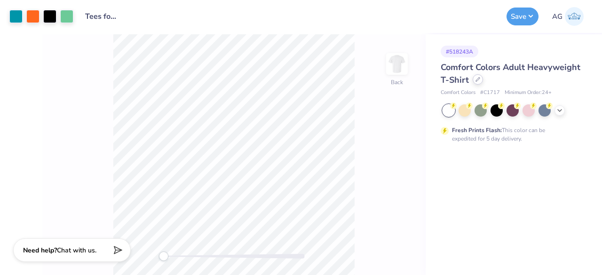
click at [478, 79] on icon at bounding box center [478, 79] width 5 height 5
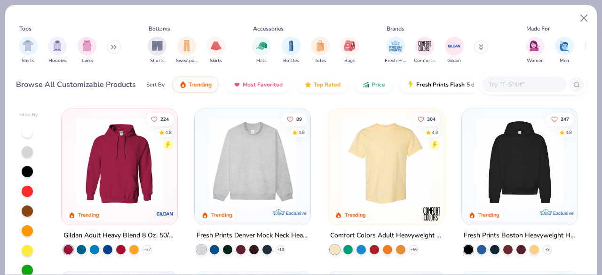
click at [508, 88] on input "text" at bounding box center [524, 84] width 72 height 11
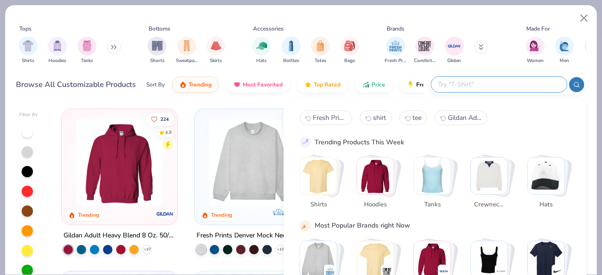
paste input "Bella + Canvas Unisex Jersey Short-Sleeve T-Shirt"
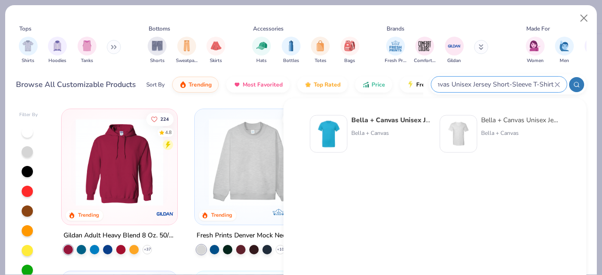
type input "Bella + Canvas Unisex Jersey Short-Sleeve T-Shirt"
click at [375, 124] on div "Bella + Canvas Unisex Jersey Short-Sleeve T-Shirt" at bounding box center [390, 120] width 79 height 10
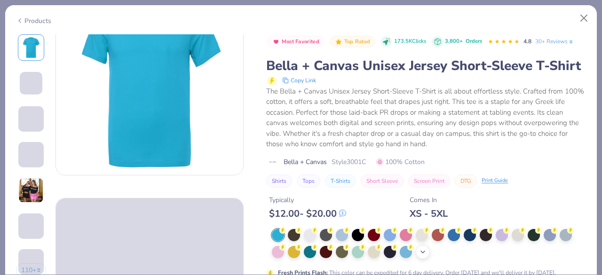
click at [422, 259] on div "+ 22" at bounding box center [423, 252] width 14 height 14
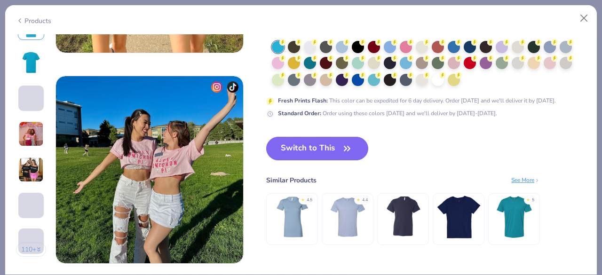
scroll to position [1176, 0]
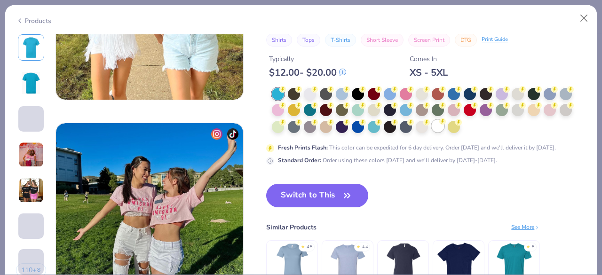
click at [436, 123] on div at bounding box center [438, 126] width 12 height 12
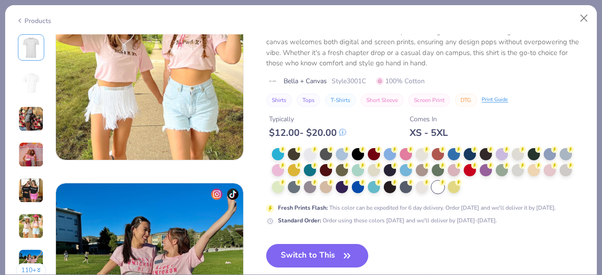
scroll to position [1176, 0]
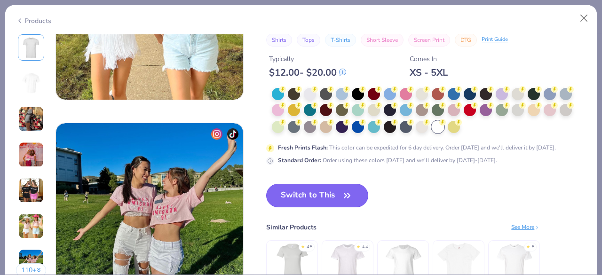
click at [348, 193] on icon "button" at bounding box center [347, 195] width 13 height 13
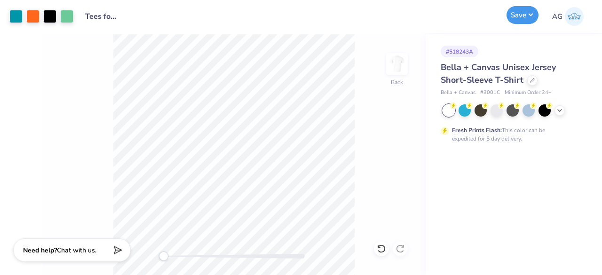
click at [525, 16] on button "Save" at bounding box center [523, 15] width 32 height 18
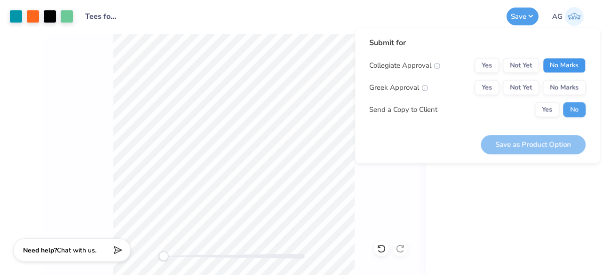
click at [554, 58] on button "No Marks" at bounding box center [564, 65] width 43 height 15
click at [560, 80] on div "Collegiate Approval Yes Not Yet No Marks Greek Approval Yes Not Yet No Marks Se…" at bounding box center [477, 87] width 216 height 59
click at [559, 85] on button "No Marks" at bounding box center [564, 87] width 43 height 15
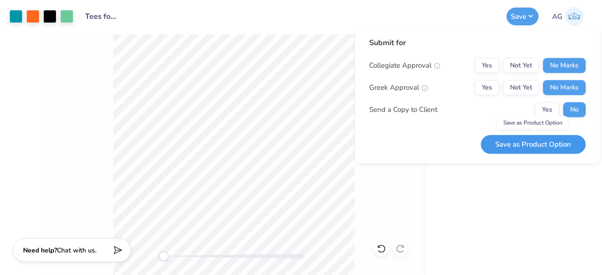
click at [522, 145] on button "Save as Product Option" at bounding box center [533, 144] width 105 height 19
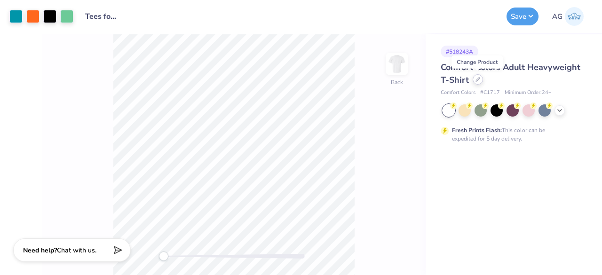
click at [474, 79] on div at bounding box center [478, 79] width 10 height 10
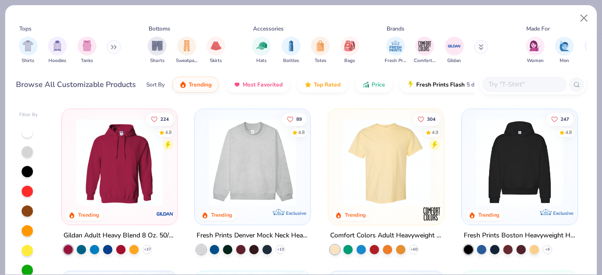
click at [510, 88] on input "text" at bounding box center [524, 84] width 72 height 11
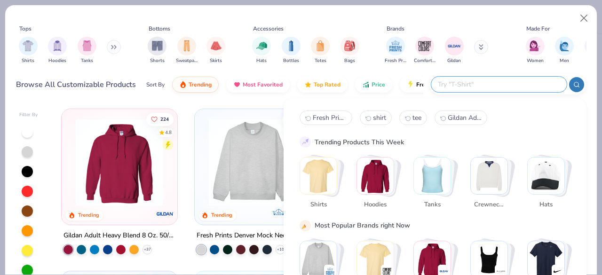
paste input "Comfort Colors Adult Heavyweight RS Long-Sleeve T-Shirt"
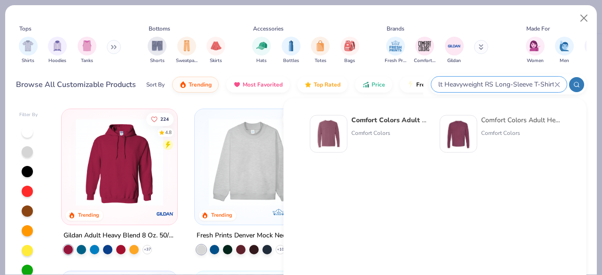
type input "Comfort Colors Adult Heavyweight RS Long-Sleeve T-Shirt"
click at [391, 122] on strong "Comfort Colors Adult Heavyweight RS Long-Sleeve T-Shirt" at bounding box center [445, 120] width 189 height 9
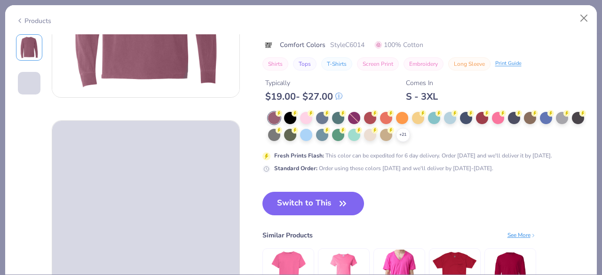
scroll to position [141, 0]
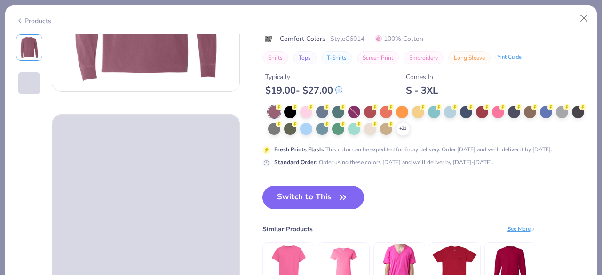
click at [413, 133] on div "+ 21" at bounding box center [427, 121] width 319 height 30
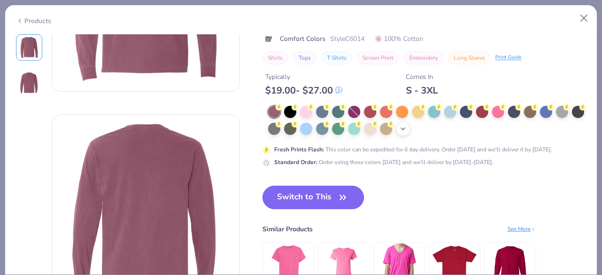
click at [405, 128] on polyline at bounding box center [403, 129] width 4 height 2
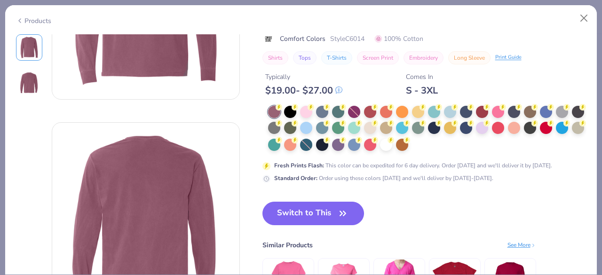
scroll to position [145, 0]
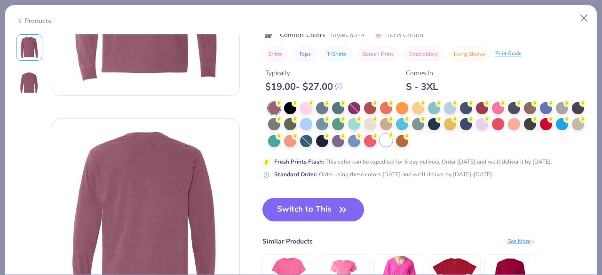
click at [392, 140] on div at bounding box center [386, 140] width 12 height 12
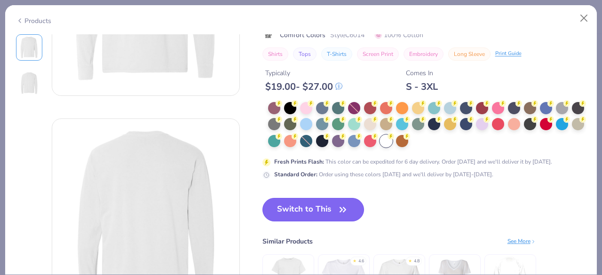
click at [323, 215] on button "Switch to This" at bounding box center [314, 210] width 102 height 24
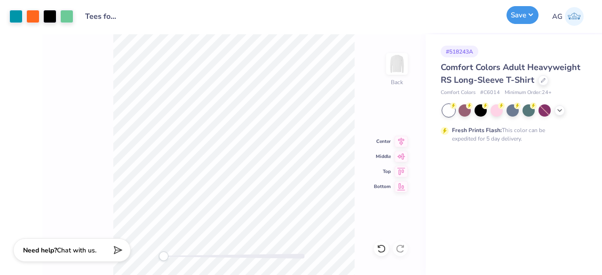
click at [526, 19] on button "Save" at bounding box center [523, 15] width 32 height 18
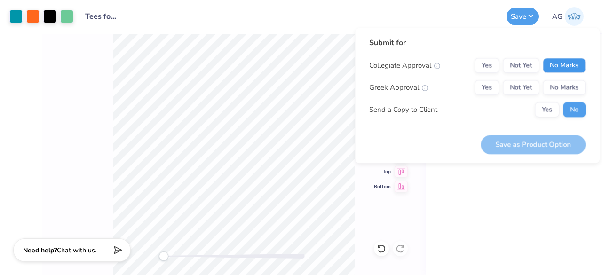
click at [553, 58] on button "No Marks" at bounding box center [564, 65] width 43 height 15
click at [558, 82] on button "No Marks" at bounding box center [564, 87] width 43 height 15
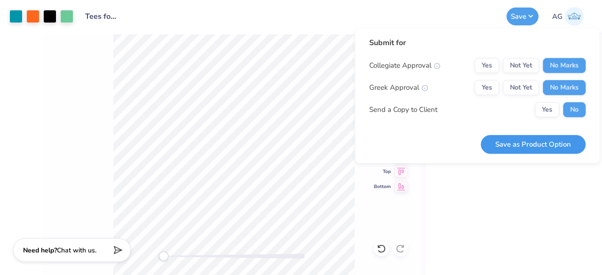
click at [544, 143] on button "Save as Product Option" at bounding box center [533, 144] width 105 height 19
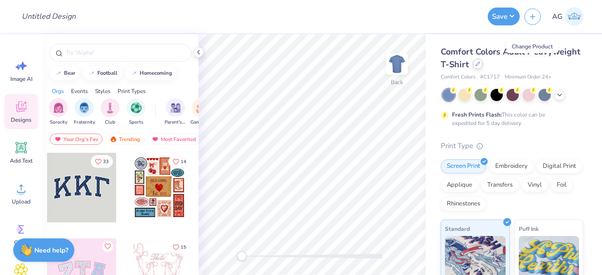
click at [483, 63] on div at bounding box center [478, 64] width 10 height 10
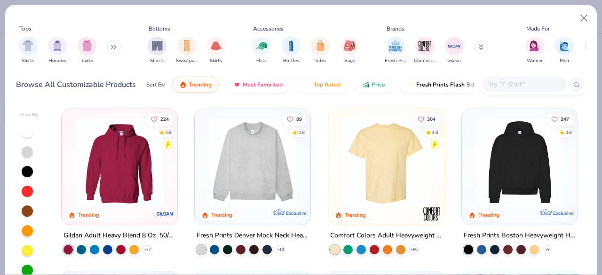
click at [496, 88] on input "text" at bounding box center [524, 84] width 72 height 11
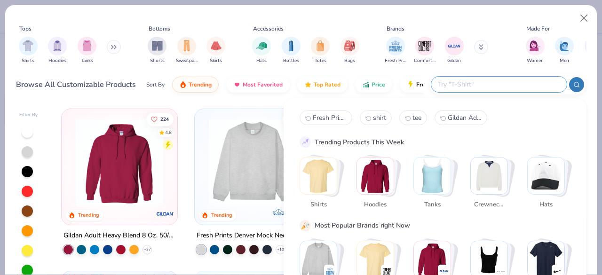
paste input "[PERSON_NAME] River Adult Crosswind Quarter Zip Sweatshirt"
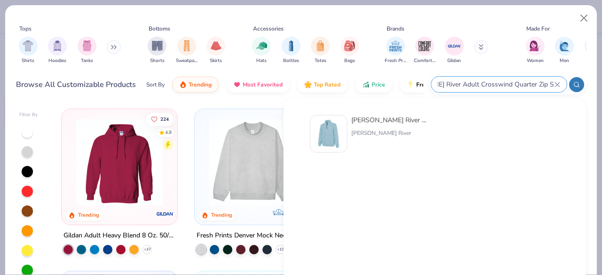
type input "[PERSON_NAME] River Adult Crosswind Quarter Zip Sweatshirt"
click at [376, 131] on div "[PERSON_NAME] River" at bounding box center [390, 133] width 79 height 8
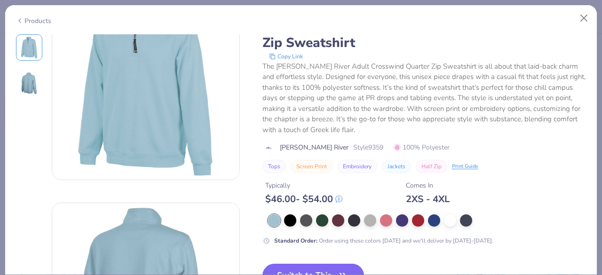
scroll to position [47, 0]
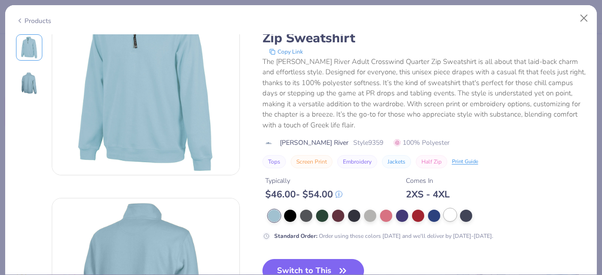
click at [446, 217] on div at bounding box center [450, 215] width 12 height 12
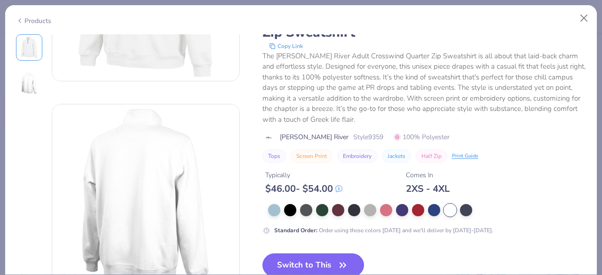
scroll to position [188, 0]
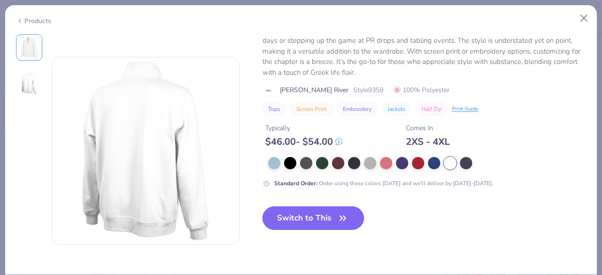
click at [319, 214] on button "Switch to This" at bounding box center [314, 219] width 102 height 24
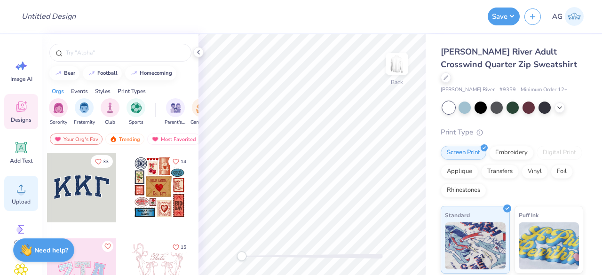
click at [26, 183] on icon at bounding box center [21, 189] width 14 height 14
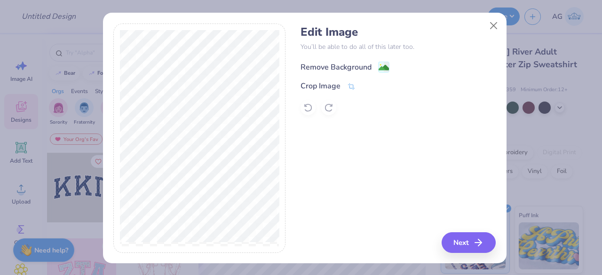
click at [383, 64] on image at bounding box center [384, 68] width 10 height 10
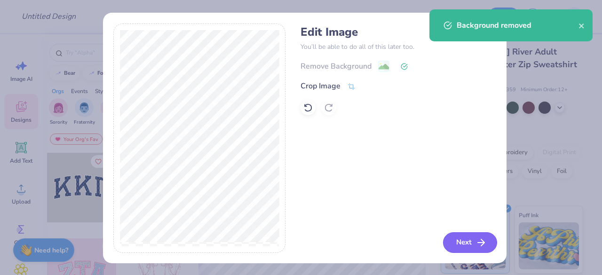
click at [461, 237] on button "Next" at bounding box center [470, 242] width 54 height 21
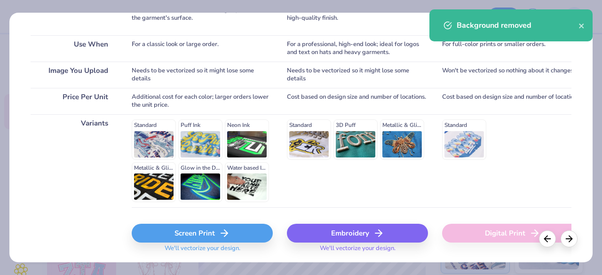
scroll to position [193, 0]
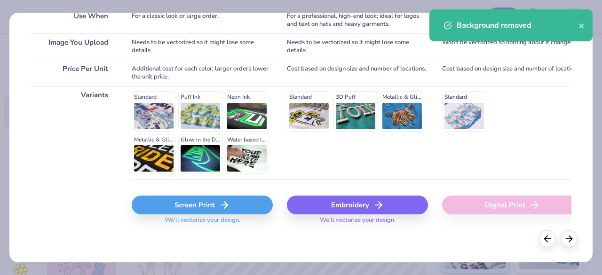
click at [207, 207] on div "Screen Print" at bounding box center [202, 205] width 141 height 19
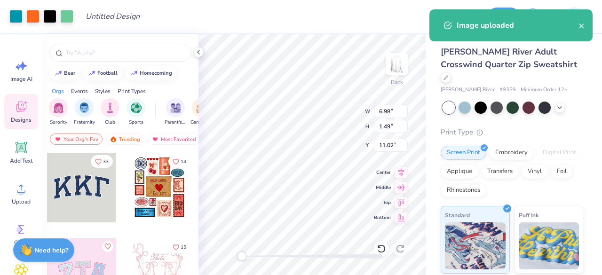
type input "6.98"
type input "1.49"
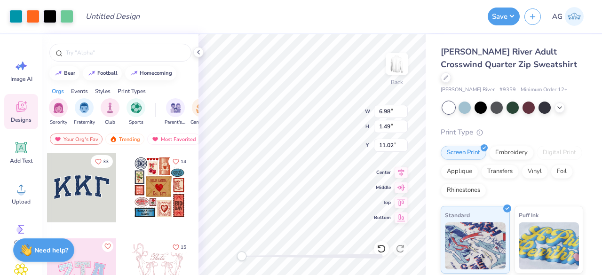
type input "5.61"
type input "1.20"
click at [514, 18] on button "Save" at bounding box center [504, 15] width 32 height 18
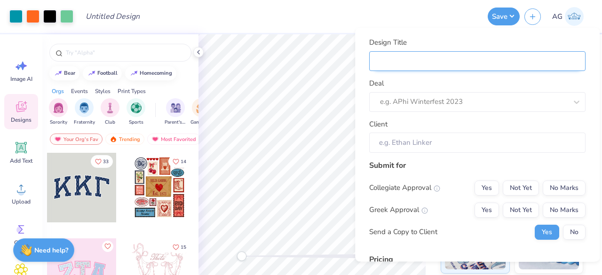
click at [534, 56] on input "Design Title" at bounding box center [477, 61] width 216 height 20
type input "Q"
type input "Qz"
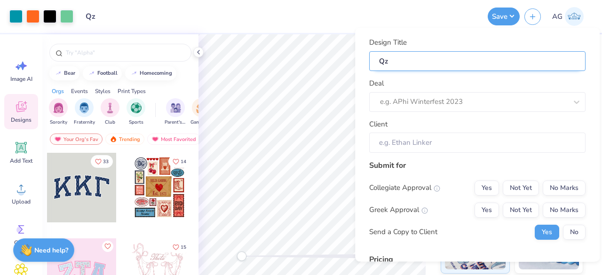
type input "Qzi"
type input "Qzip"
type input "Qzips"
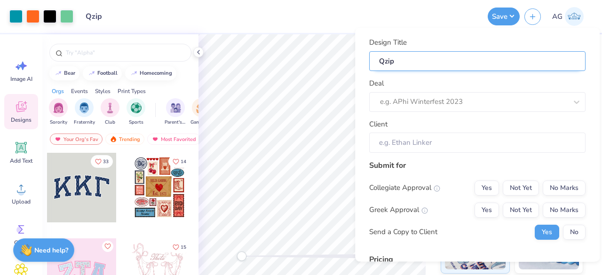
type input "Qzips"
type input "Qzips f"
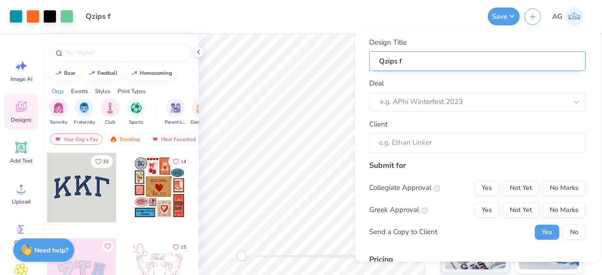
type input "Qzips fo"
type input "Qzips for"
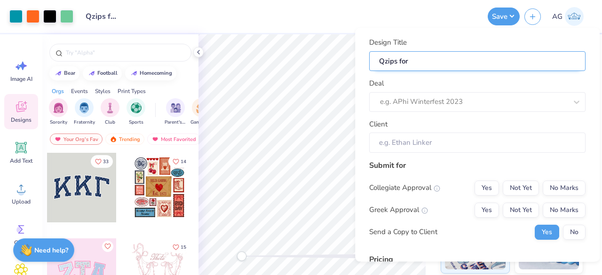
type input "Qzips for"
type input "Qzips for D"
type input "Qzips for Da"
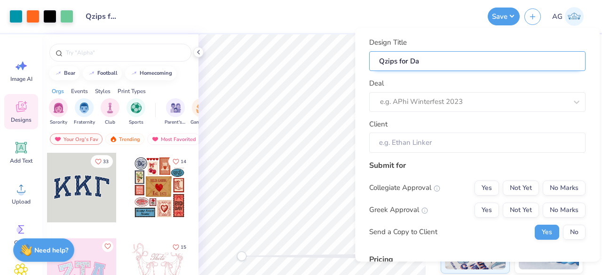
type input "Qzips for Day"
type input "Qzips for Days"
type input "Qzips for Daysp"
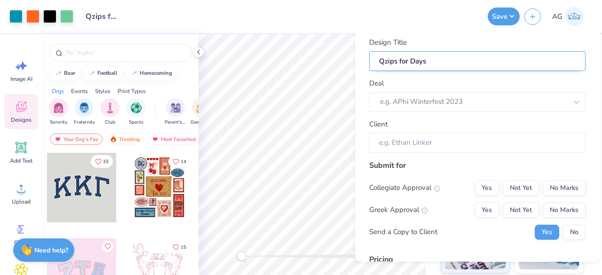
type input "Qzips for Daysp"
type input "Qzips for Dayspr"
type input "Qzips for Dayspri"
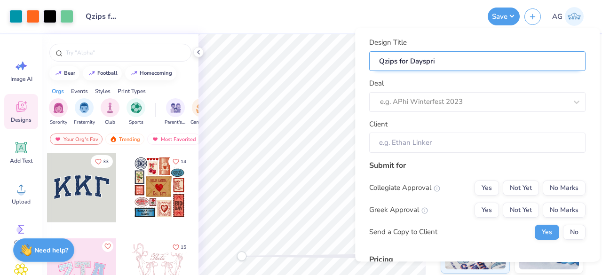
type input "Qzips for Daysprin"
type input "Qzips for Dayspring"
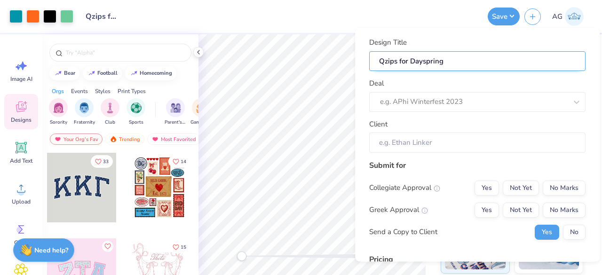
type input "Qzips for Dayspring"
type input "Qzips for Dayspring -"
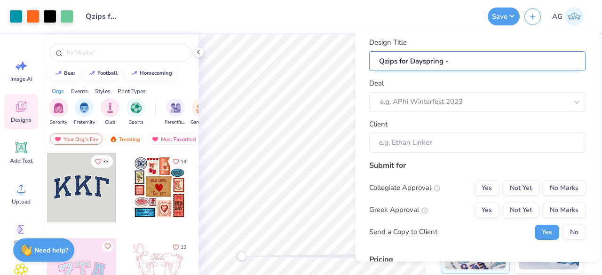
type input "Qzips for Dayspring - C"
type input "Qzips for Dayspring -"
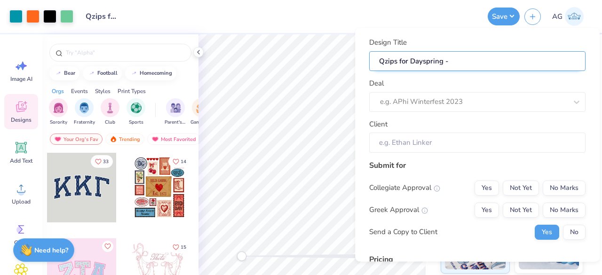
type input "Qzips for Dayspring -"
type input "Qzips for Dayspring"
type input "Qzips for Dayspring c"
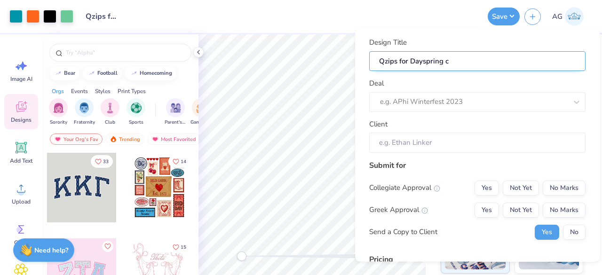
type input "Qzips for Dayspring"
type input "Qzips for Dayspring -"
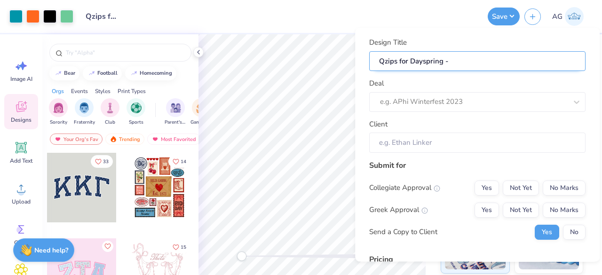
type input "Qzips for Dayspring -"
type input "Qzips for Dayspring - C"
type input "Qzips for Dayspring - Co"
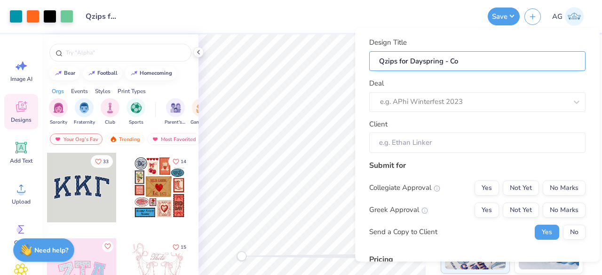
type input "Qzips for Dayspring - Col"
type input "Qzips for Dayspring - Colo"
type input "Qzips for Dayspring - Color"
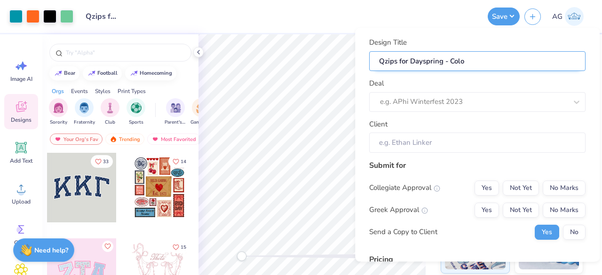
type input "Qzips for Dayspring - Color"
type input "Qzips for Dayspring - Colore"
type input "Qzips for Dayspring - Colored"
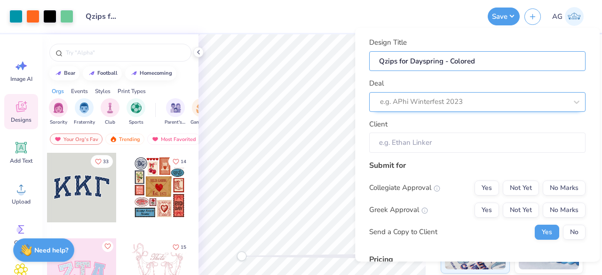
type input "Qzips for Dayspring - Colored"
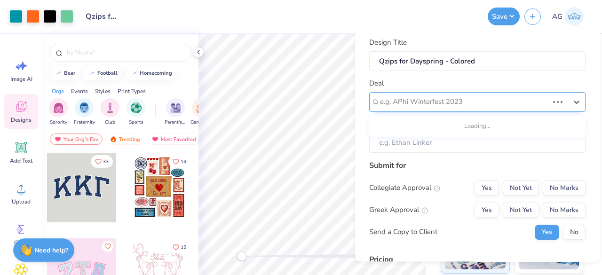
click at [540, 95] on div "e.g. APhi Winterfest 2023" at bounding box center [464, 102] width 170 height 15
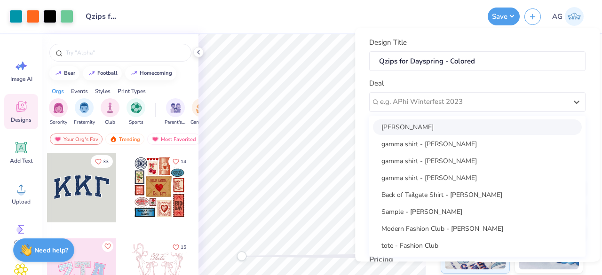
click at [481, 131] on div "[PERSON_NAME]" at bounding box center [477, 127] width 209 height 16
type input "[PERSON_NAME]"
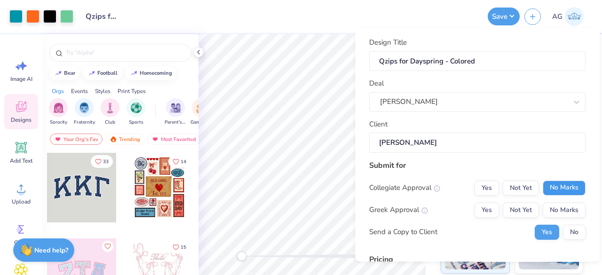
click at [543, 185] on button "No Marks" at bounding box center [564, 188] width 43 height 15
click at [544, 211] on button "No Marks" at bounding box center [564, 210] width 43 height 15
click at [565, 231] on button "No" at bounding box center [574, 232] width 23 height 15
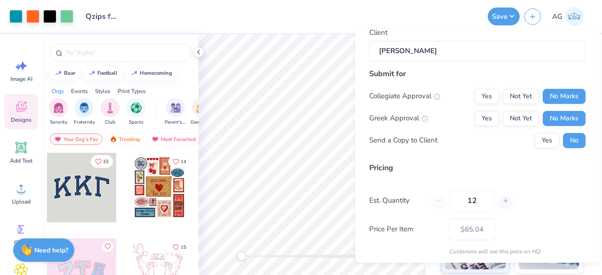
scroll to position [143, 0]
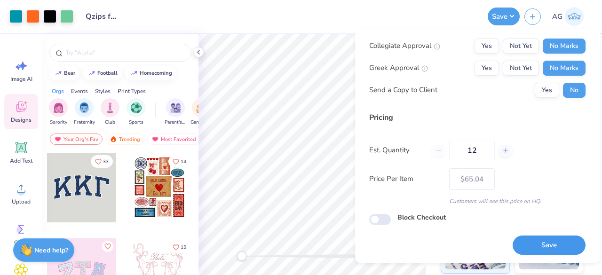
click at [530, 240] on button "Save" at bounding box center [549, 245] width 73 height 19
type input "$65.04"
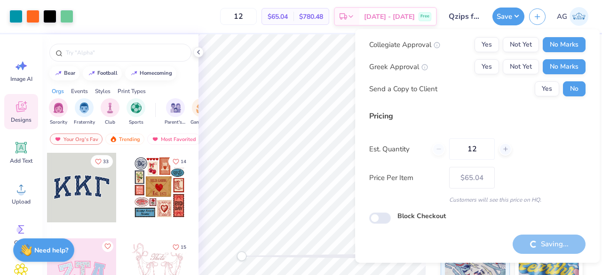
scroll to position [22, 0]
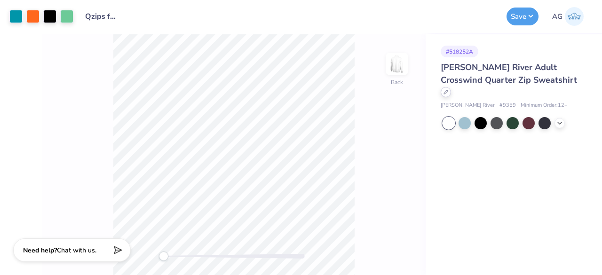
click at [448, 90] on icon at bounding box center [446, 92] width 4 height 4
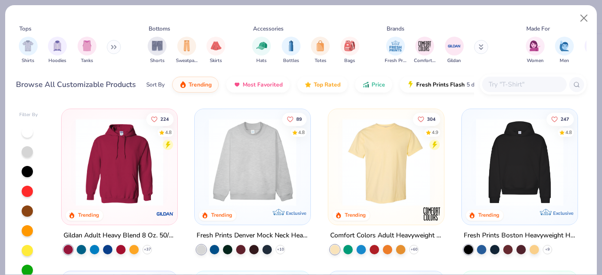
click at [515, 85] on input "text" at bounding box center [524, 84] width 72 height 11
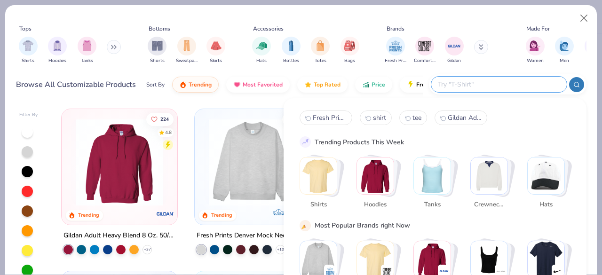
paste input "Gildan Adult 6 Oz. 50/50 Jersey Polo"
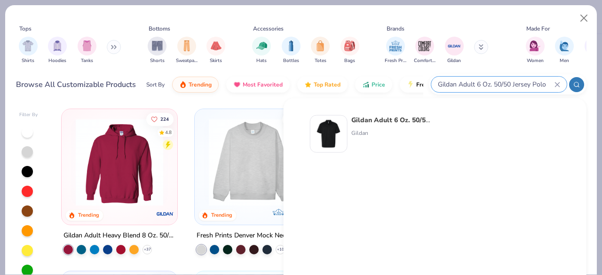
type input "Gildan Adult 6 Oz. 50/50 Jersey Polo"
click at [366, 130] on div "Gildan" at bounding box center [390, 133] width 79 height 8
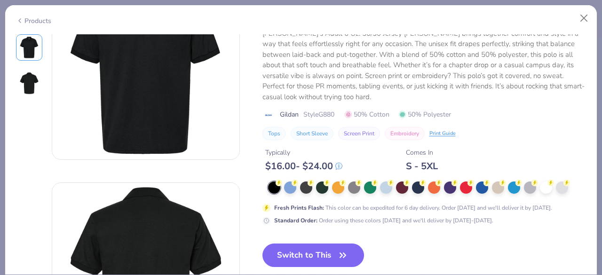
scroll to position [94, 0]
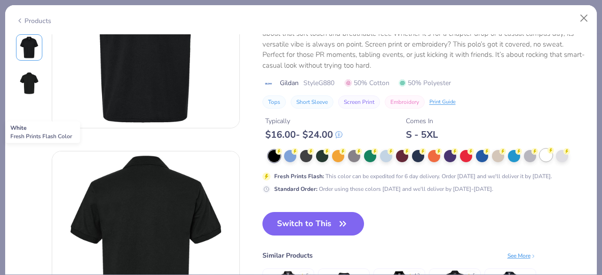
click at [547, 155] on div at bounding box center [546, 155] width 12 height 12
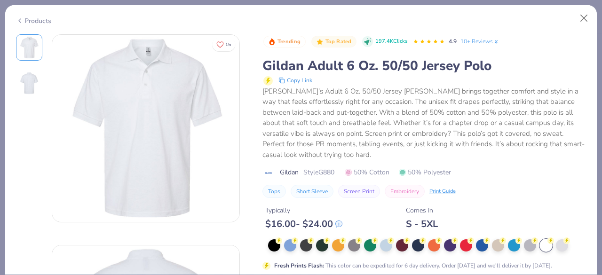
scroll to position [188, 0]
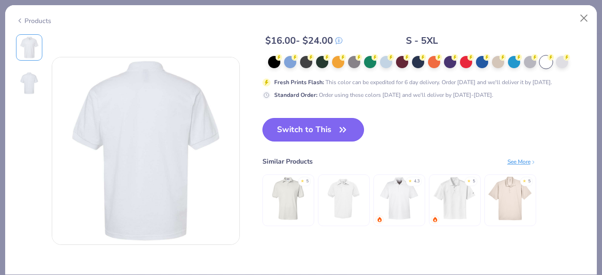
click at [319, 129] on button "Switch to This" at bounding box center [314, 130] width 102 height 24
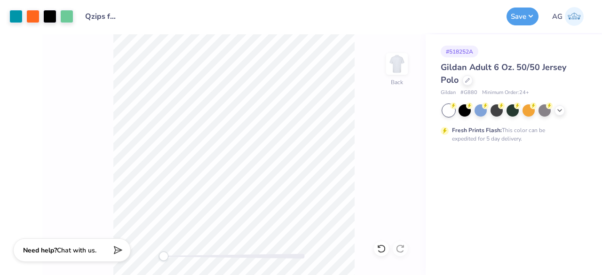
drag, startPoint x: 529, startPoint y: 16, endPoint x: 530, endPoint y: 25, distance: 8.5
click at [528, 16] on button "Save" at bounding box center [523, 17] width 32 height 18
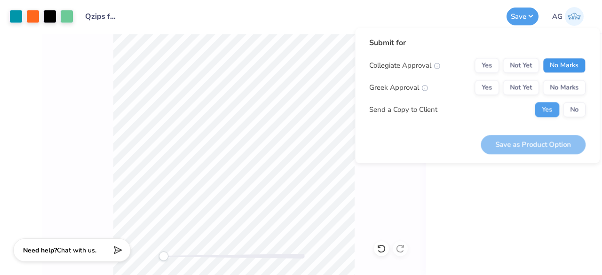
click at [550, 58] on button "No Marks" at bounding box center [564, 65] width 43 height 15
click at [556, 78] on div "Collegiate Approval Yes Not Yet No Marks Greek Approval Yes Not Yet No Marks Se…" at bounding box center [477, 87] width 216 height 59
click at [557, 86] on button "No Marks" at bounding box center [564, 87] width 43 height 15
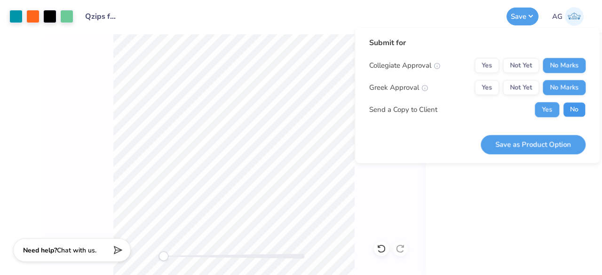
click at [575, 103] on button "No" at bounding box center [574, 109] width 23 height 15
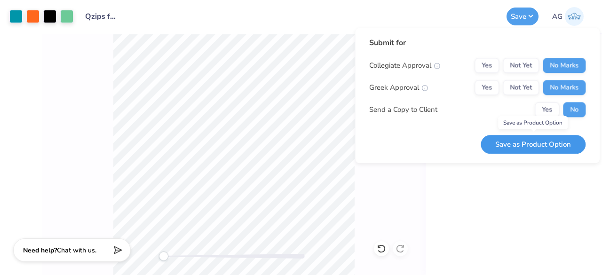
click at [531, 142] on button "Save as Product Option" at bounding box center [533, 144] width 105 height 19
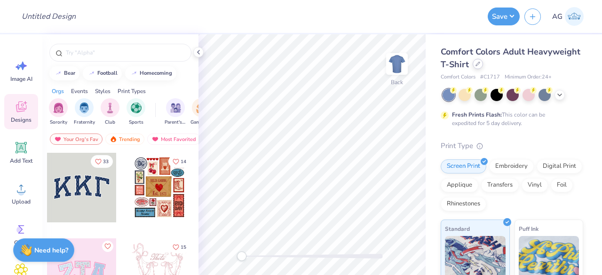
click at [480, 66] on icon at bounding box center [478, 64] width 5 height 5
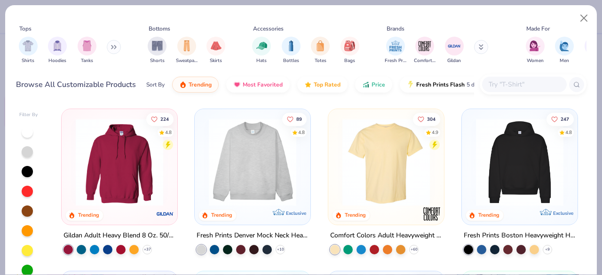
click at [500, 86] on input "text" at bounding box center [524, 84] width 72 height 11
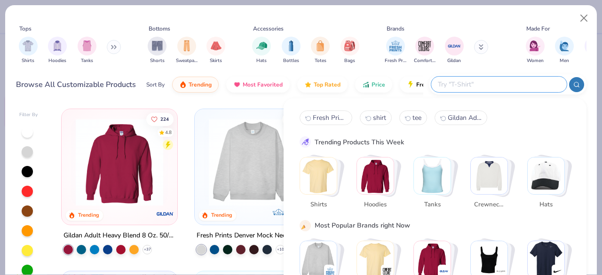
click at [468, 85] on input "text" at bounding box center [498, 84] width 123 height 11
paste input "Fresh Prints San Diego Open Heavyweight Sweatpants"
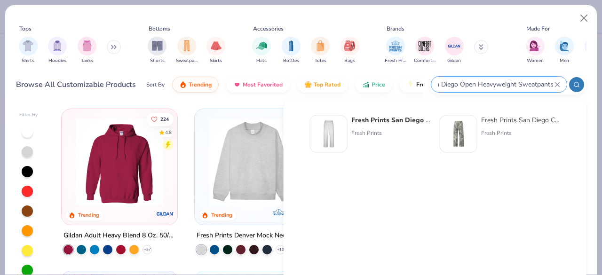
type input "Fresh Prints San Diego Open Heavyweight Sweatpants"
click at [382, 125] on div "Fresh Prints San Diego Open Heavyweight Sweatpants Fresh Prints" at bounding box center [390, 134] width 79 height 38
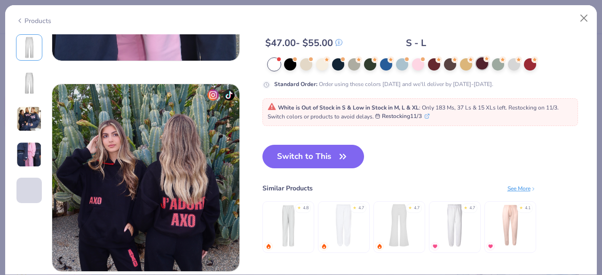
scroll to position [847, 0]
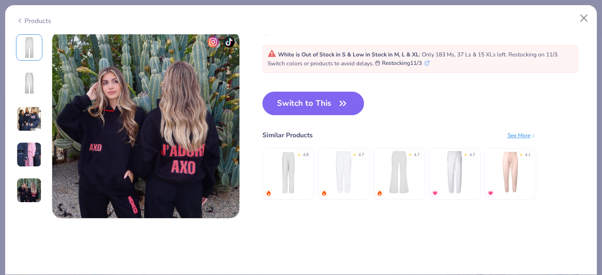
click at [453, 167] on img at bounding box center [454, 172] width 45 height 45
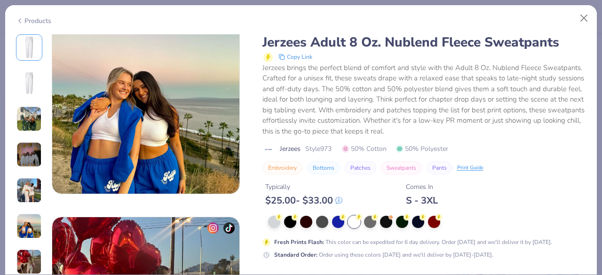
scroll to position [1317, 0]
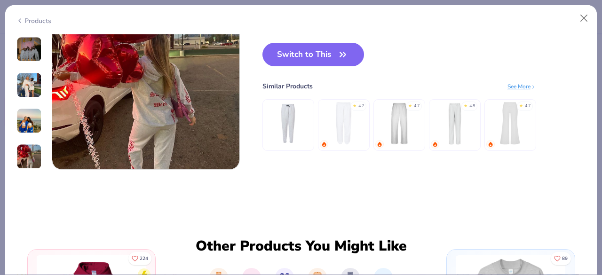
click at [345, 136] on img at bounding box center [343, 123] width 45 height 45
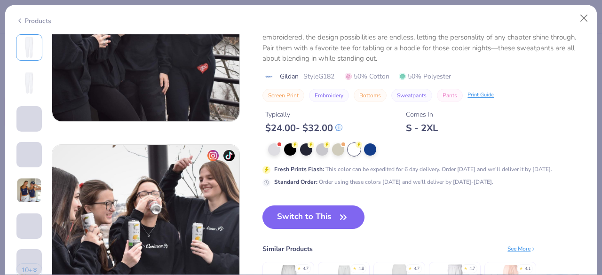
scroll to position [1176, 0]
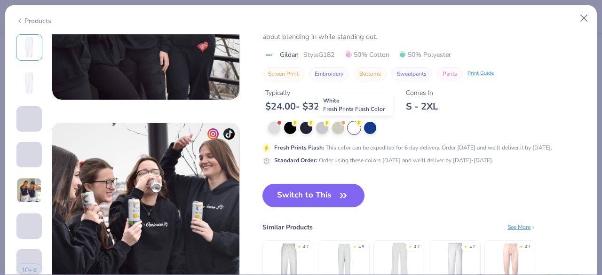
click at [360, 125] on circle at bounding box center [359, 123] width 7 height 7
click at [302, 201] on button "Switch to This" at bounding box center [314, 196] width 102 height 24
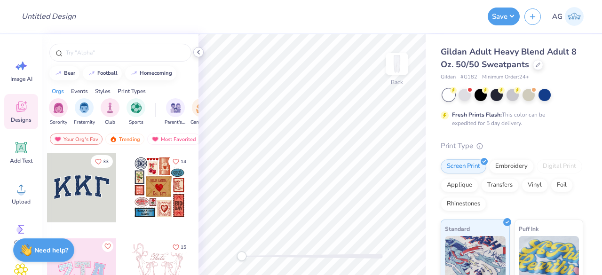
click at [196, 48] on div at bounding box center [198, 52] width 10 height 10
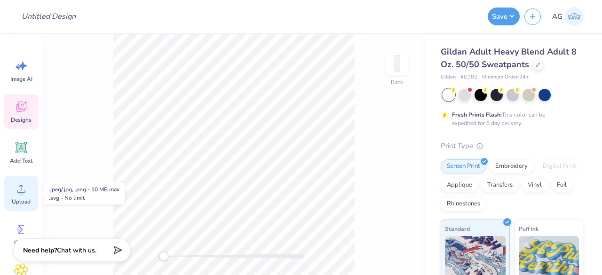
click at [26, 187] on icon at bounding box center [21, 189] width 14 height 14
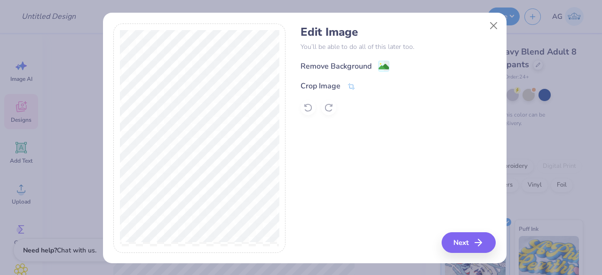
click at [379, 63] on image at bounding box center [384, 67] width 10 height 10
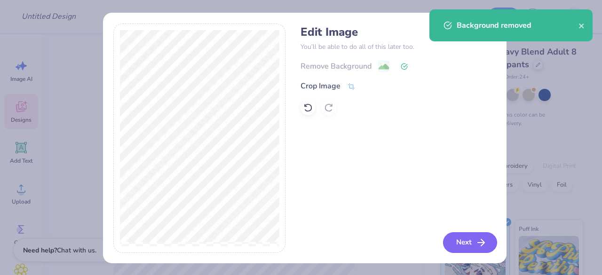
click at [452, 239] on button "Next" at bounding box center [470, 242] width 54 height 21
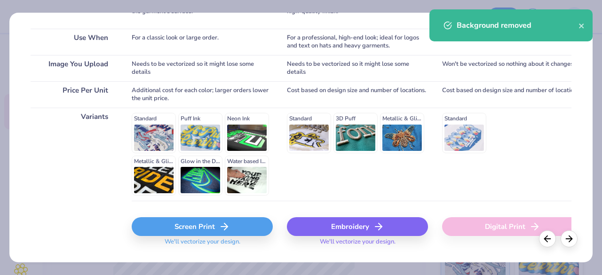
scroll to position [193, 0]
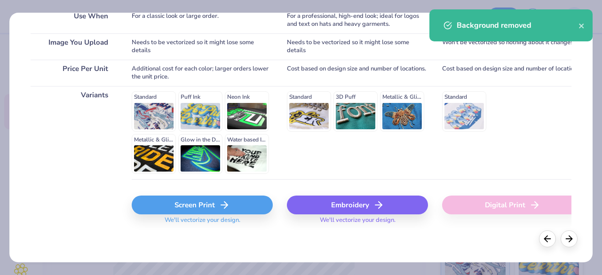
click at [205, 200] on div "Screen Print" at bounding box center [202, 205] width 141 height 19
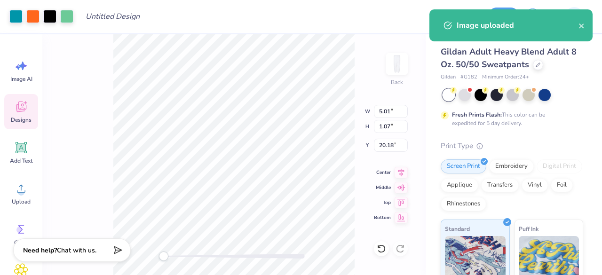
type input "5.01"
type input "1.07"
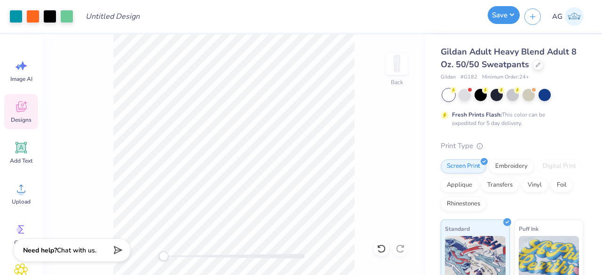
click at [501, 18] on button "Save" at bounding box center [504, 15] width 32 height 18
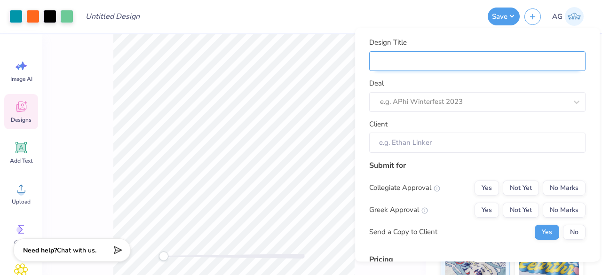
click at [492, 54] on input "Design Title" at bounding box center [477, 61] width 216 height 20
type input "B"
type input "Bo"
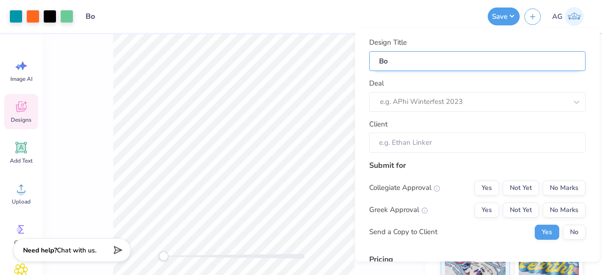
type input "Bot"
type input "Bott"
type input "Botto"
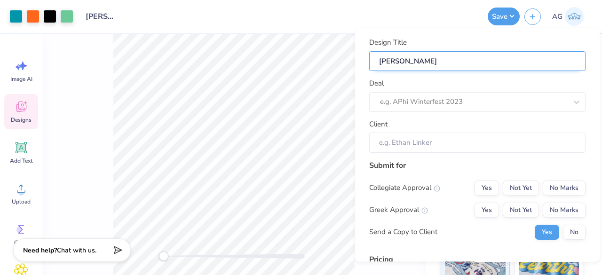
type input "Botto"
type input "Bottom"
type input "Bottoms"
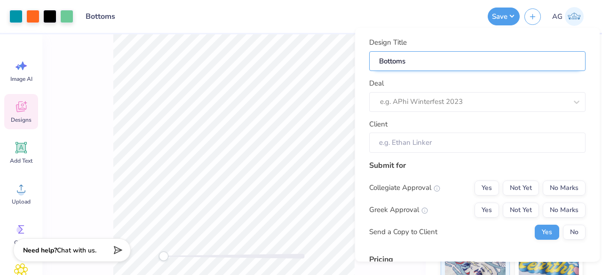
type input "Bottoms"
type input "Bottoms for Dayspring"
type input "Bottoms for Dayspring -"
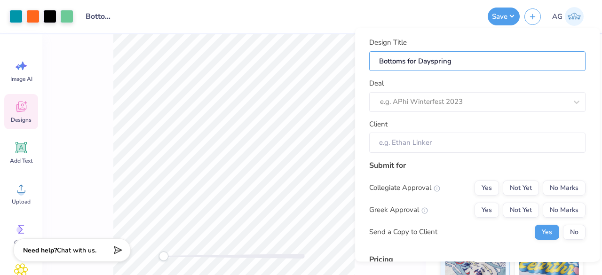
type input "Bottoms for Dayspring -"
type input "Bottoms for Dayspring -C"
type input "Bottoms for Dayspring -Co"
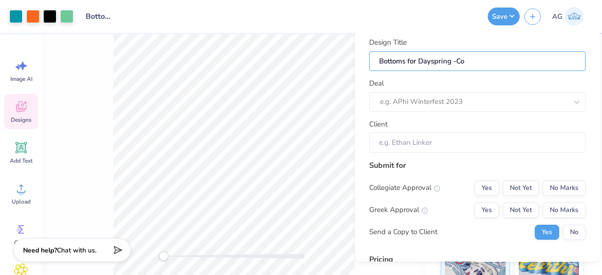
type input "Bottoms for Dayspring -Col"
type input "Bottoms for Dayspring -Colo"
type input "Bottoms for Dayspring -Color"
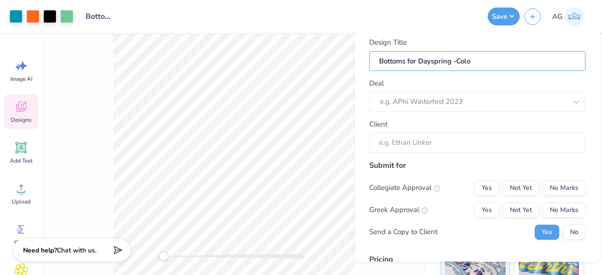
type input "Bottoms for Dayspring -Color"
type input "Bottoms for Dayspring -Colore"
type input "Bottoms for Dayspring -Colored"
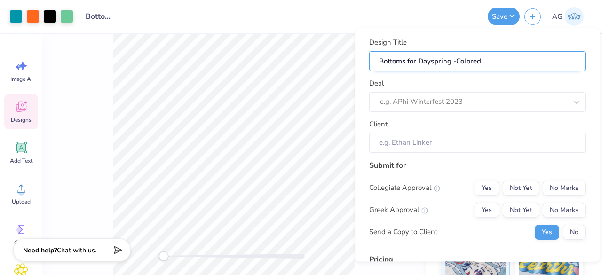
click at [461, 64] on input "Bottoms for Dayspring -Colored" at bounding box center [477, 61] width 216 height 20
type input "Bottoms for Dayspring - Colored"
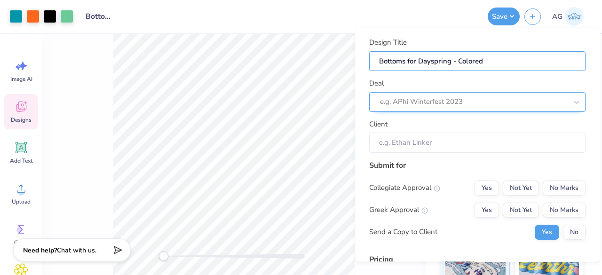
type input "Bottoms for Dayspring - Colored"
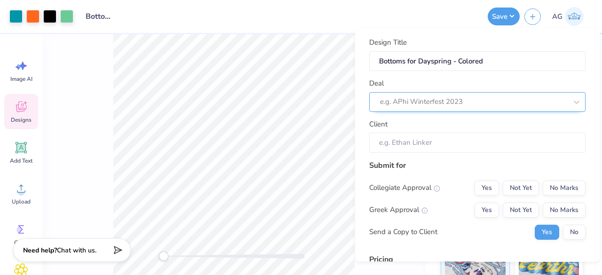
click at [452, 96] on div at bounding box center [473, 102] width 187 height 13
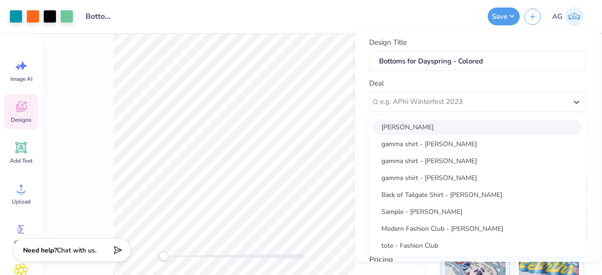
click at [438, 126] on div "Kaetlin Davis" at bounding box center [477, 127] width 209 height 16
type input "Kaetlin Davis"
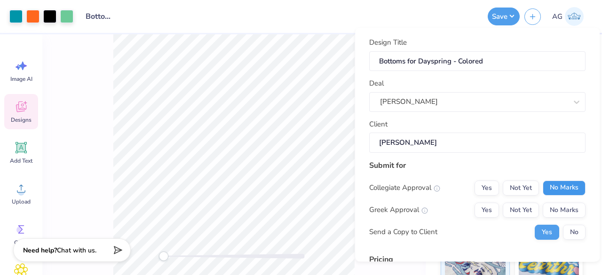
click at [557, 190] on button "No Marks" at bounding box center [564, 188] width 43 height 15
click at [558, 207] on button "No Marks" at bounding box center [564, 210] width 43 height 15
click at [565, 230] on button "No" at bounding box center [574, 232] width 23 height 15
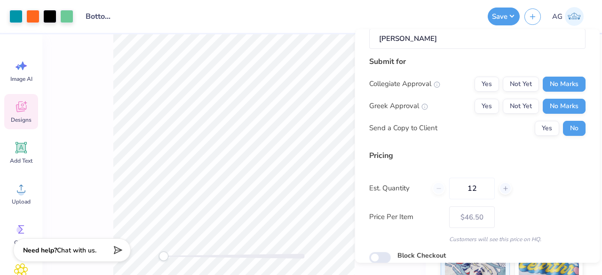
scroll to position [143, 0]
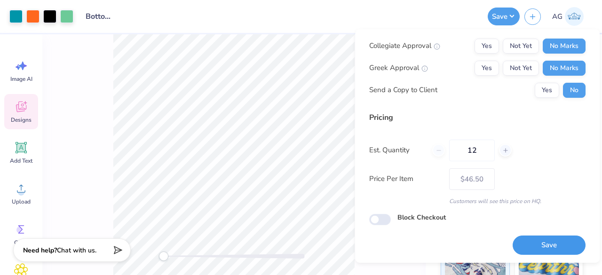
click at [543, 236] on button "Save" at bounding box center [549, 245] width 73 height 19
type input "$46.50"
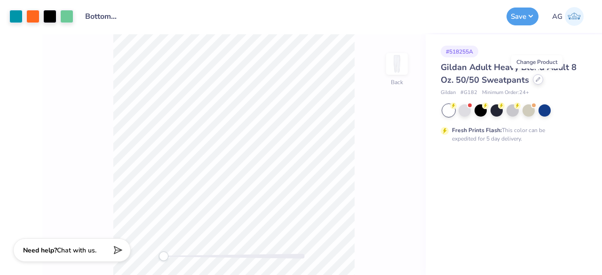
click at [538, 80] on icon at bounding box center [538, 79] width 5 height 5
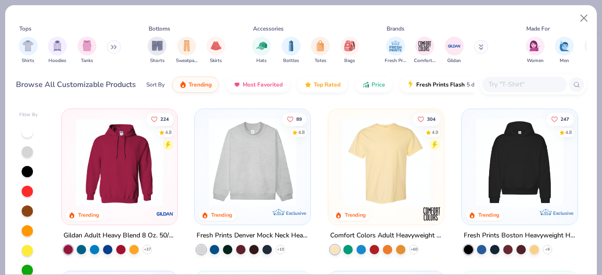
click at [502, 86] on input "text" at bounding box center [524, 84] width 72 height 11
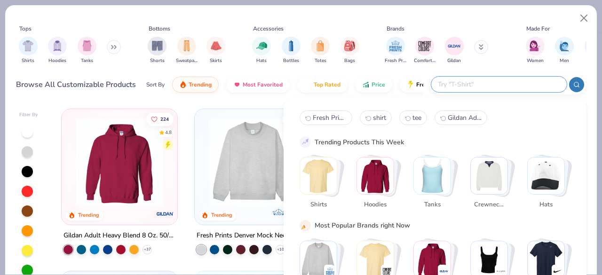
paste input "Fresh Prints Madison Shorts"
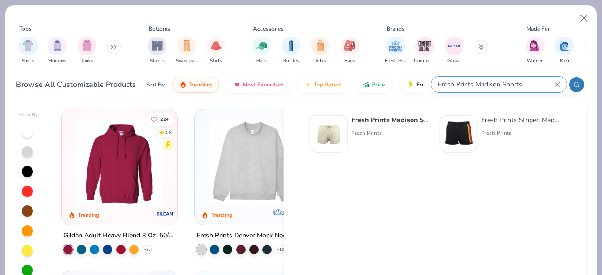
type input "Fresh Prints Madison Shorts"
click strong "Fresh Prints Madison Shorts"
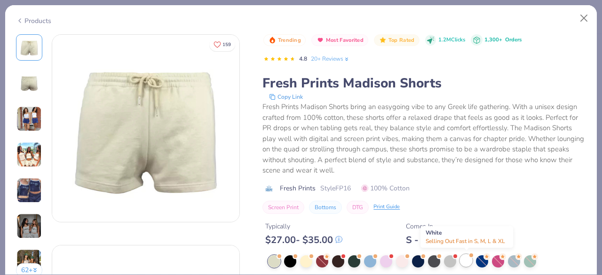
click div
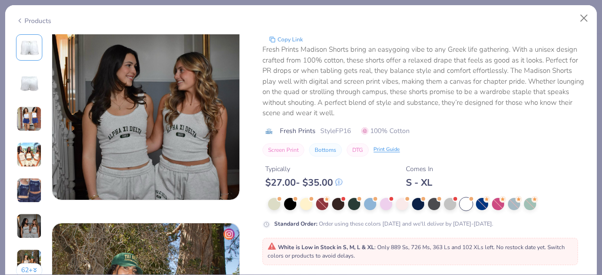
scroll to position [1223, 0]
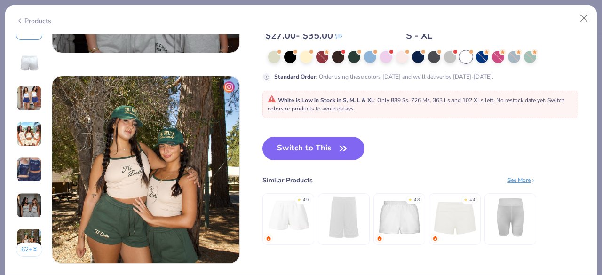
drag, startPoint x: 343, startPoint y: 152, endPoint x: 395, endPoint y: 159, distance: 52.2
click icon "button"
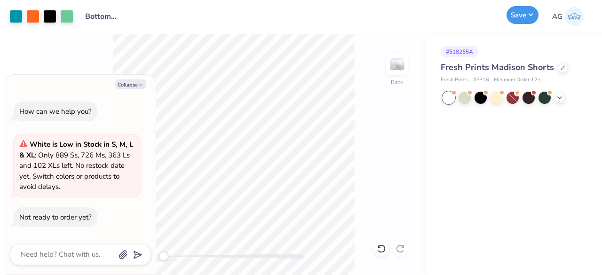
click button "Save"
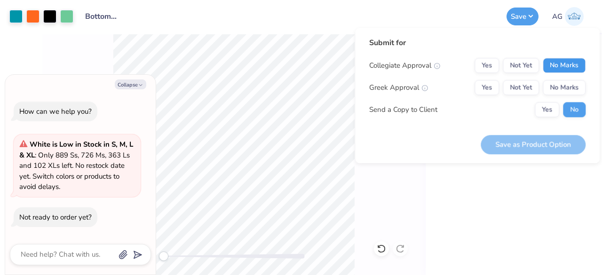
click button "No Marks"
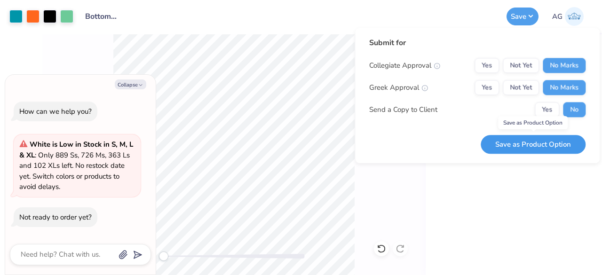
click button "Save as Product Option"
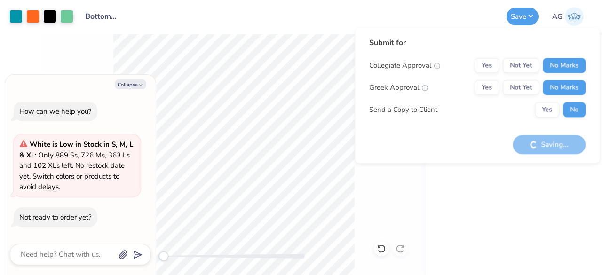
type textarea "x"
